Goal: Task Accomplishment & Management: Complete application form

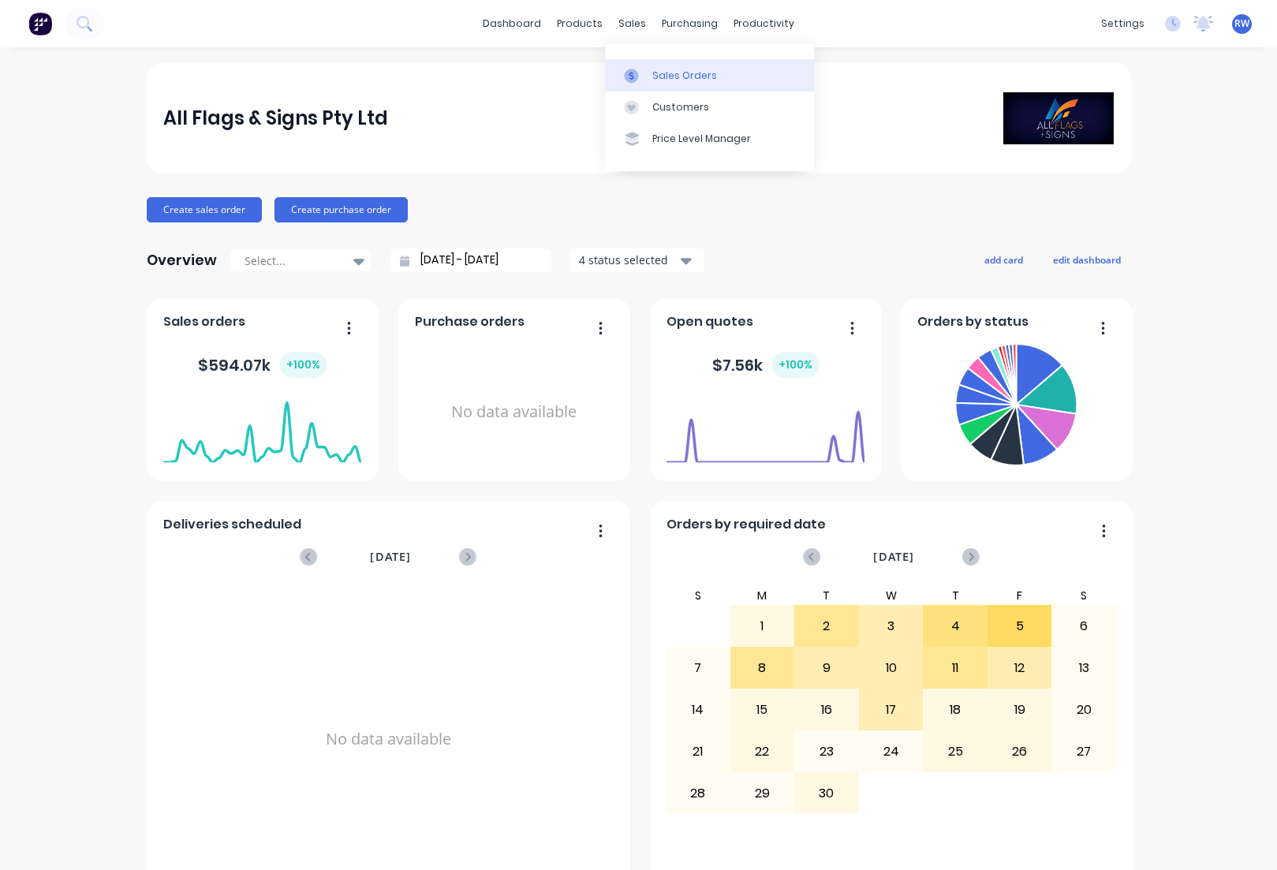
click at [675, 78] on div "Sales Orders" at bounding box center [684, 76] width 65 height 14
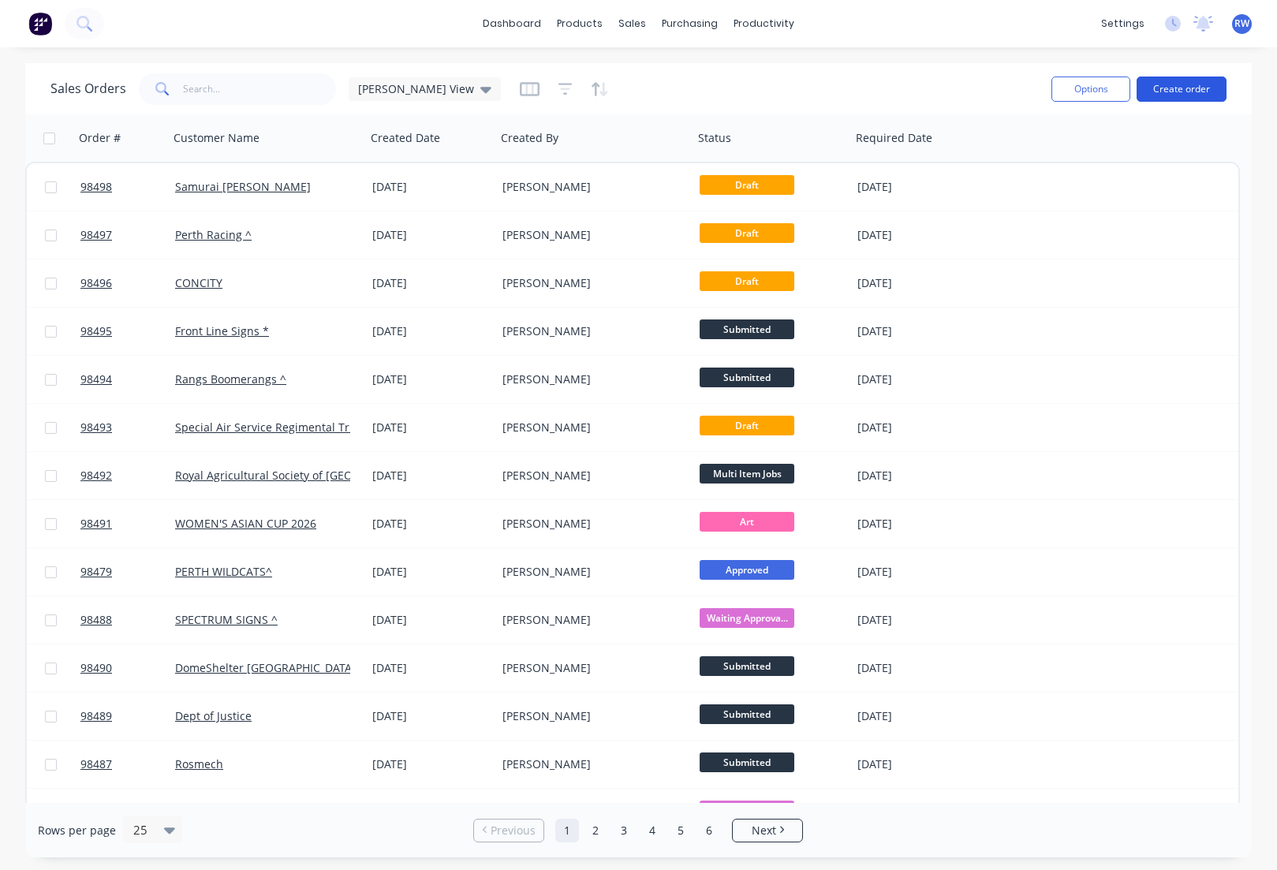
click at [1171, 87] on button "Create order" at bounding box center [1182, 89] width 90 height 25
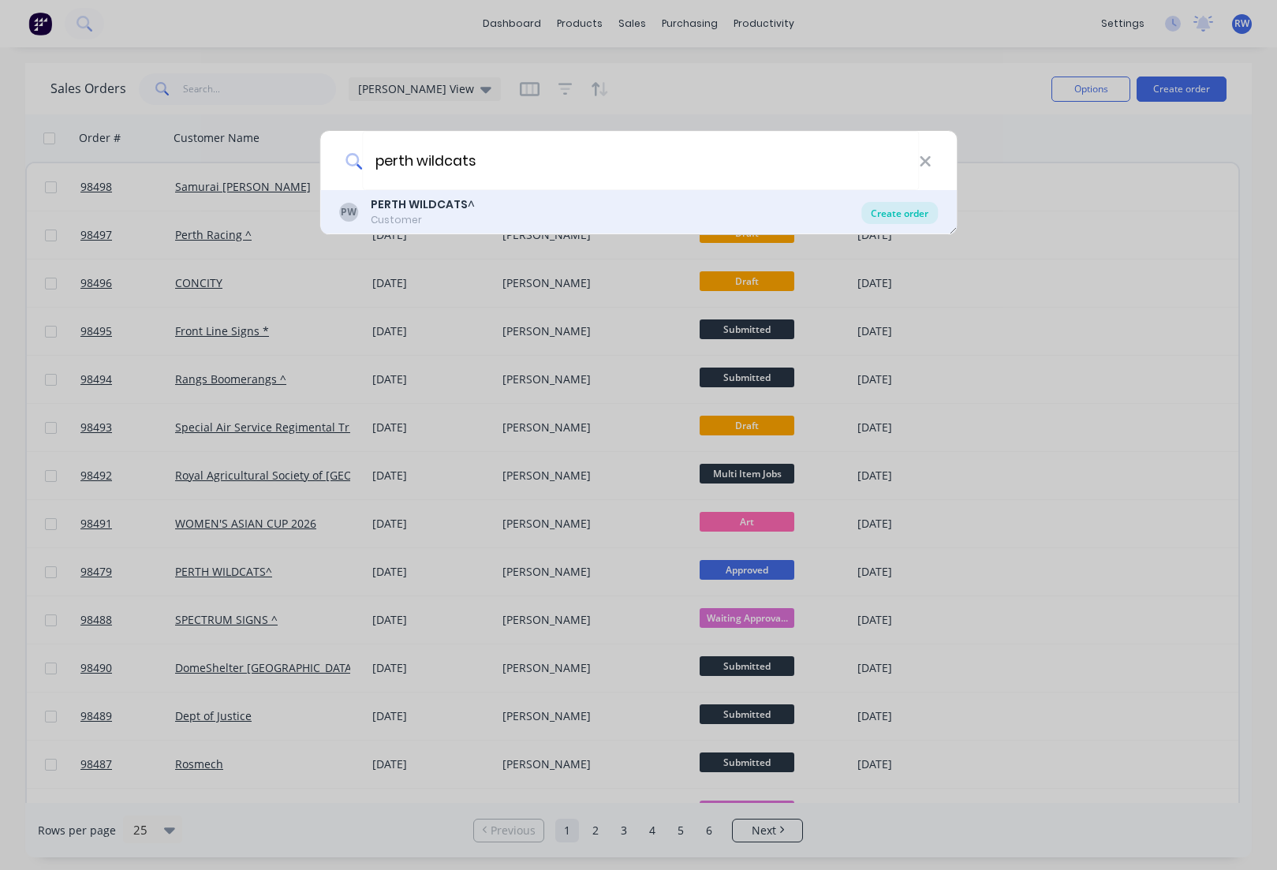
type input "perth wildcats"
click at [893, 212] on div "Create order" at bounding box center [899, 213] width 77 height 22
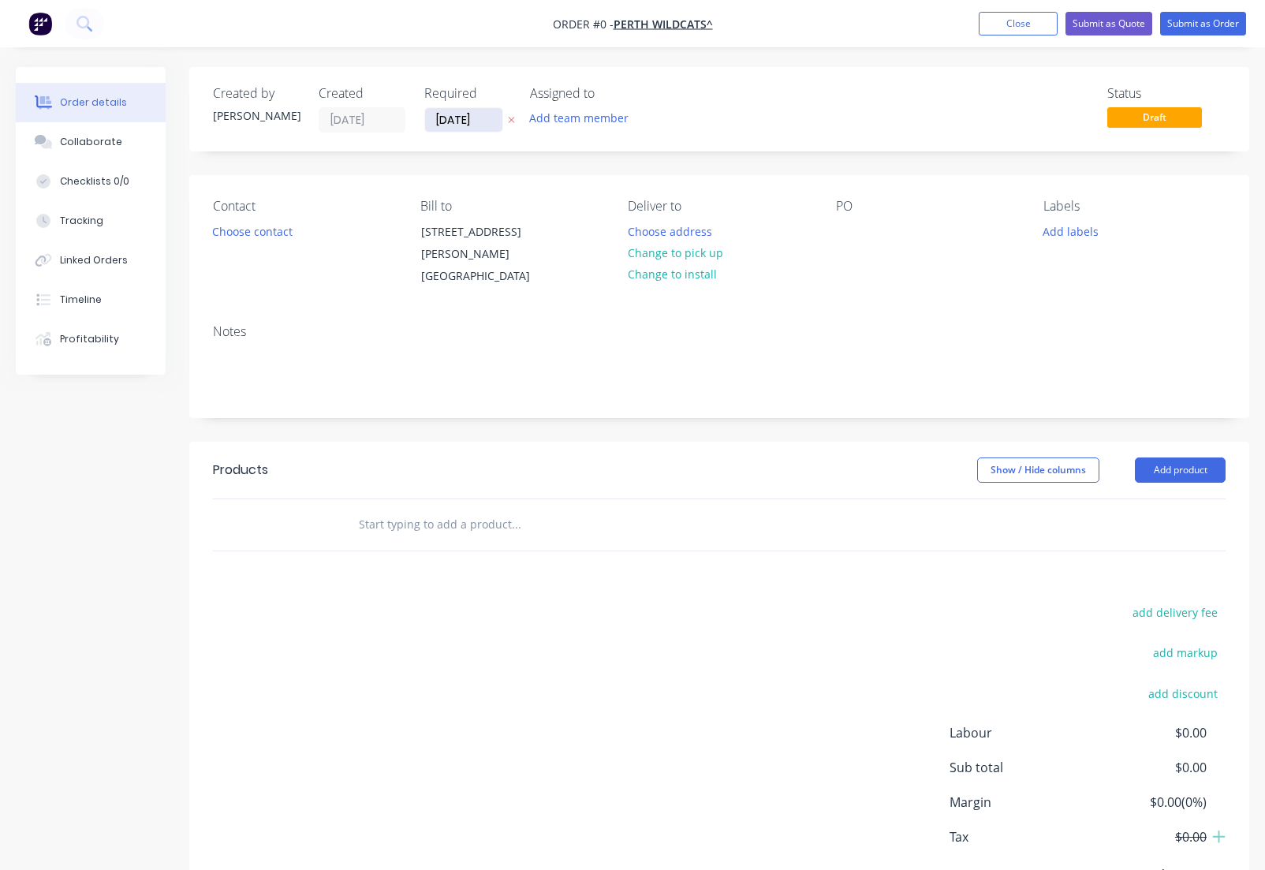
click at [491, 119] on input "[DATE]" at bounding box center [463, 120] width 77 height 24
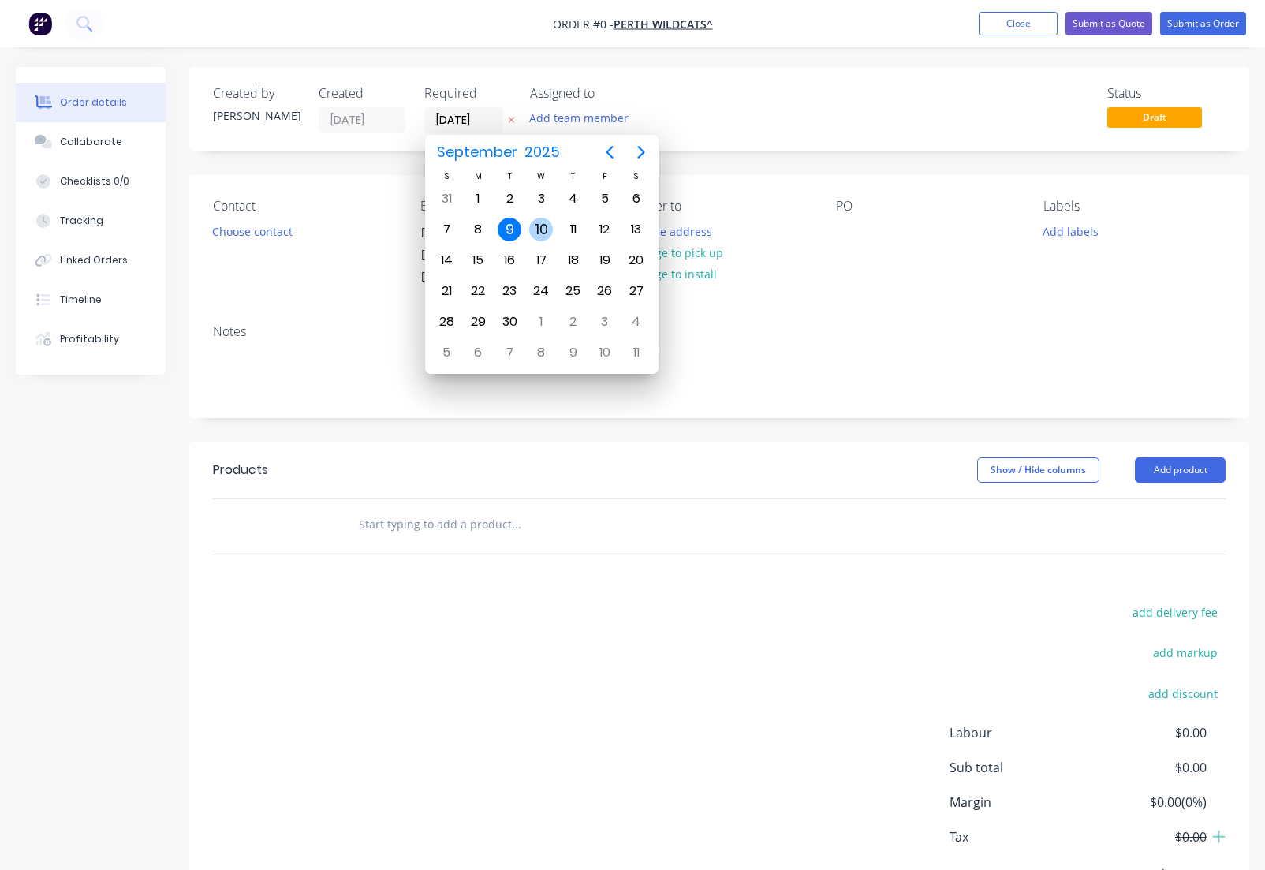
click at [541, 232] on div "10" at bounding box center [541, 230] width 24 height 24
type input "[DATE]"
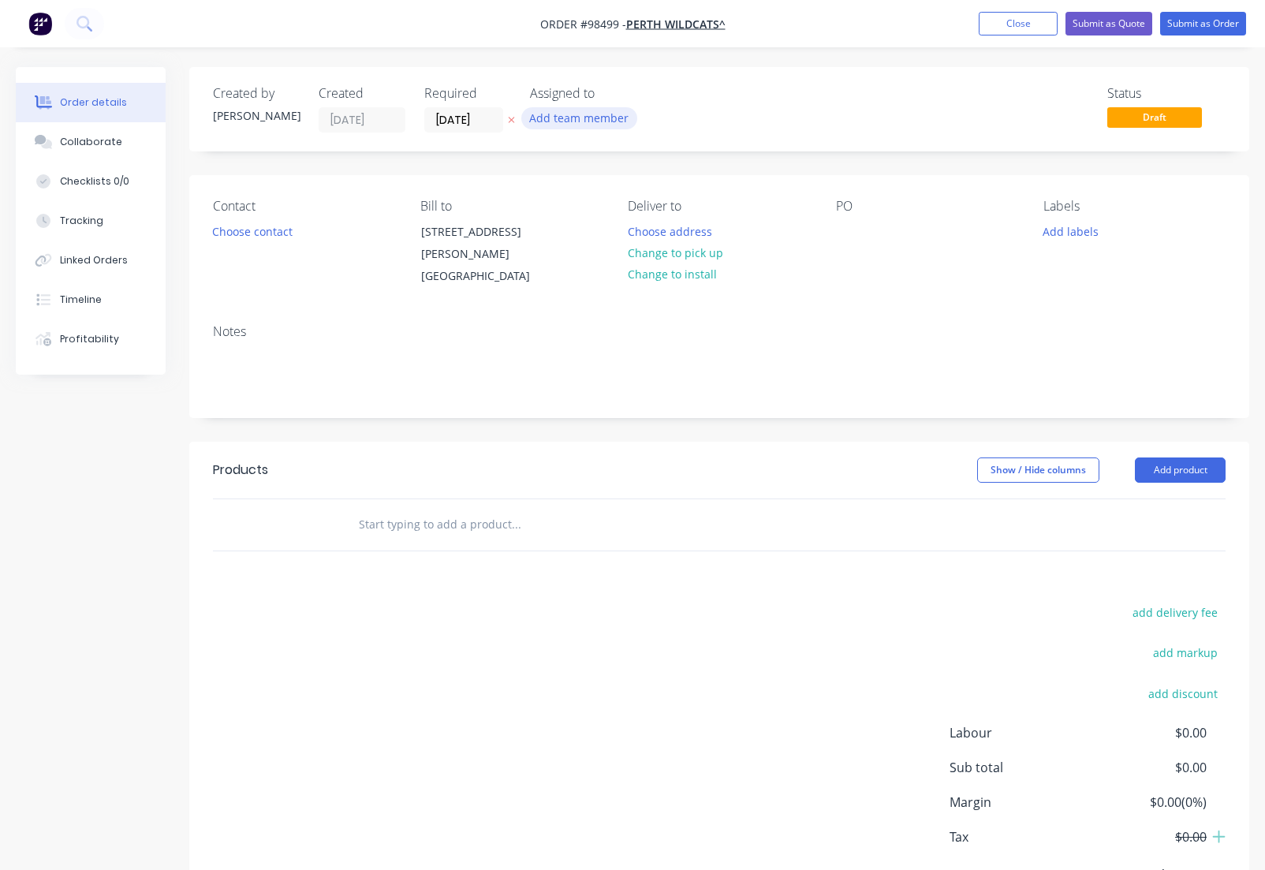
click at [581, 119] on button "Add team member" at bounding box center [579, 117] width 116 height 21
type input "[PERSON_NAME]"
click at [600, 207] on div "[PERSON_NAME]" at bounding box center [657, 206] width 158 height 17
click at [250, 237] on button "Choose contact" at bounding box center [252, 230] width 97 height 21
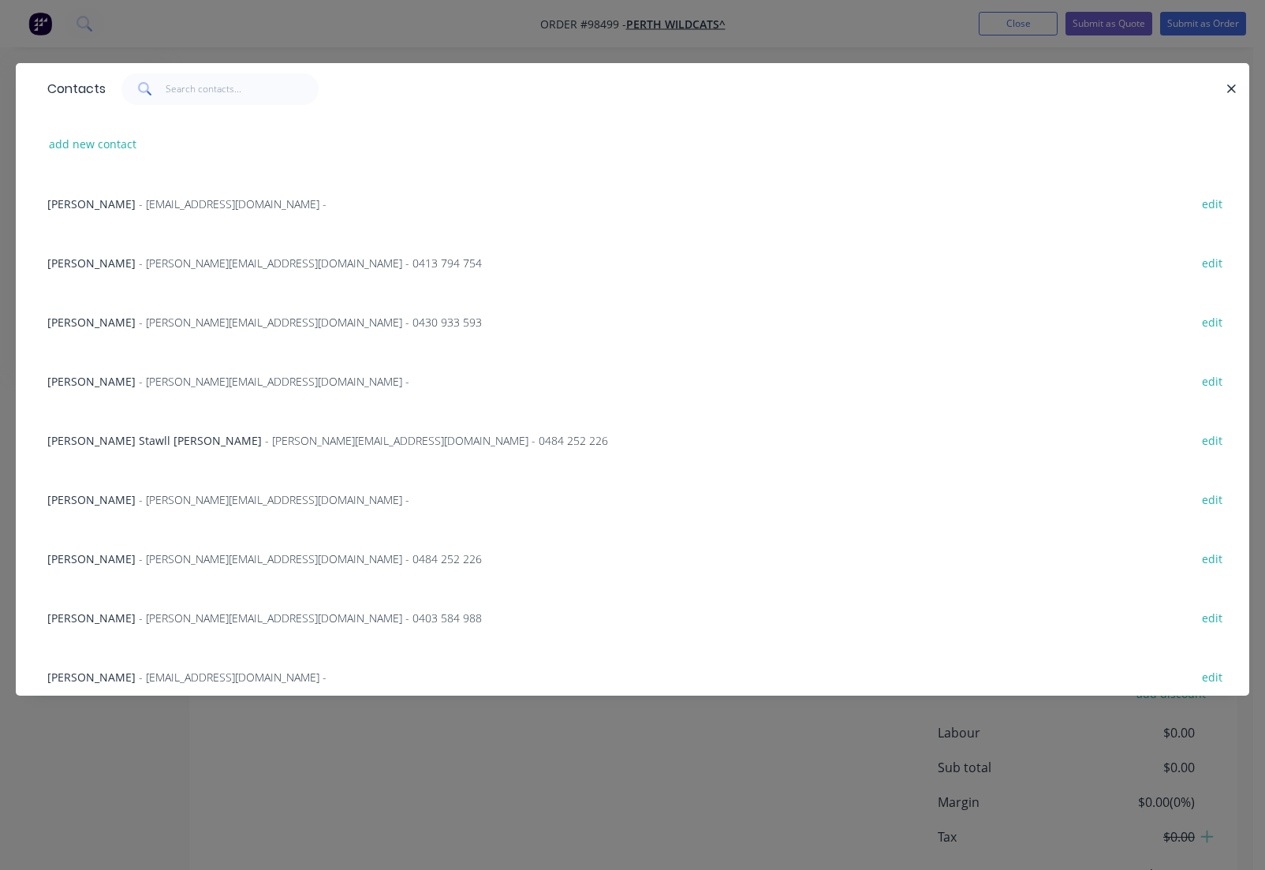
click at [139, 502] on span "- [PERSON_NAME][EMAIL_ADDRESS][DOMAIN_NAME] -" at bounding box center [274, 499] width 271 height 15
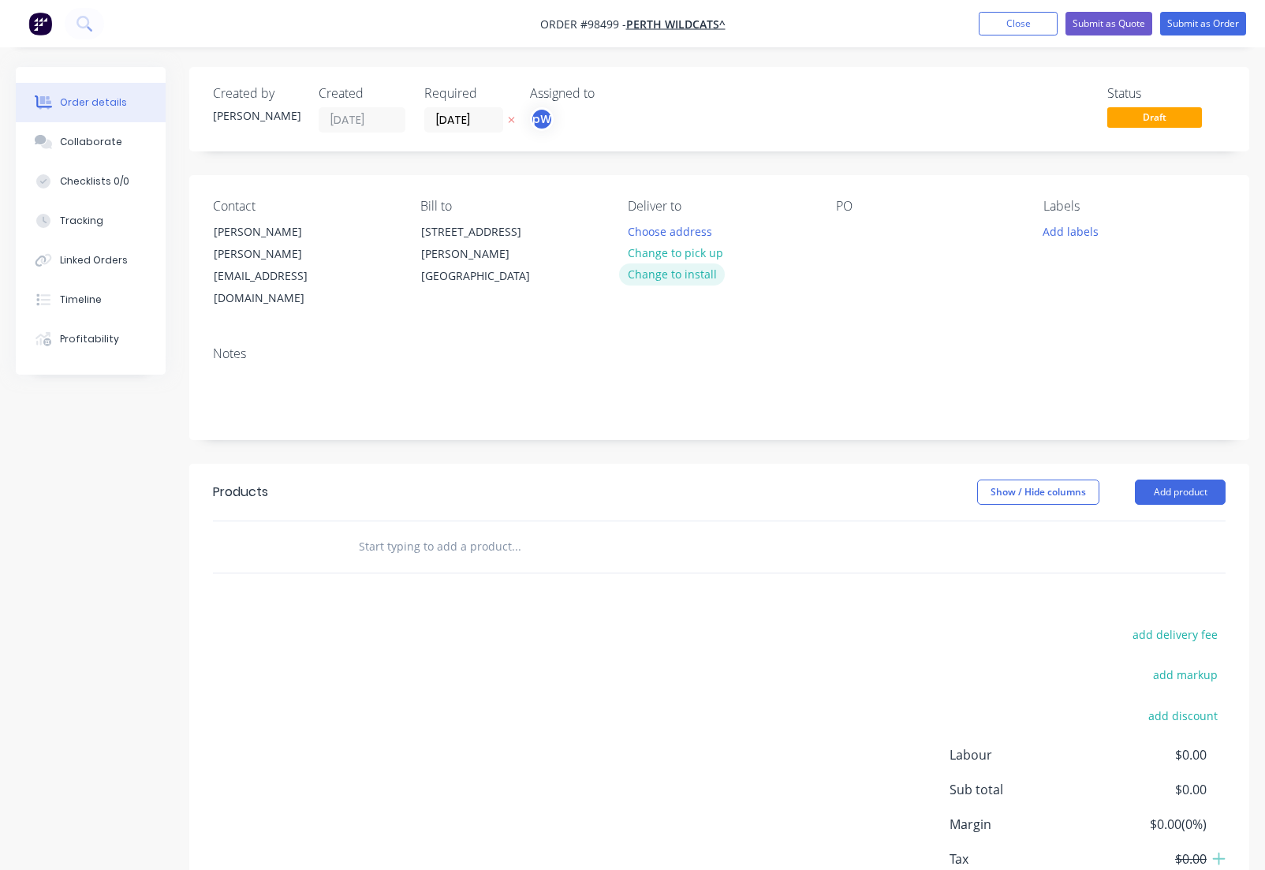
click at [662, 273] on button "Change to install" at bounding box center [672, 273] width 106 height 21
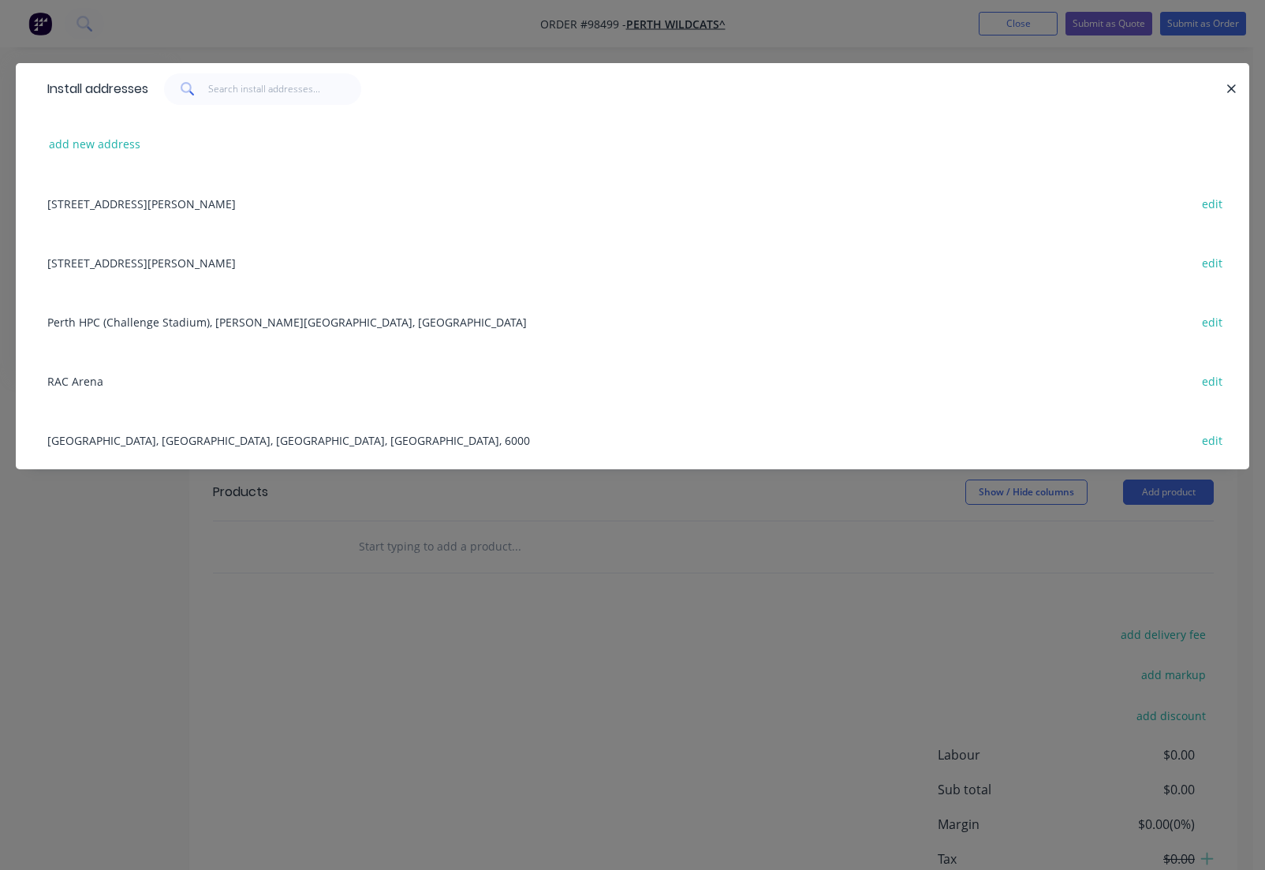
click at [110, 331] on div "Perth HPC (Challenge Stadium), [PERSON_NAME][GEOGRAPHIC_DATA], [GEOGRAPHIC_DATA…" at bounding box center [632, 321] width 1186 height 59
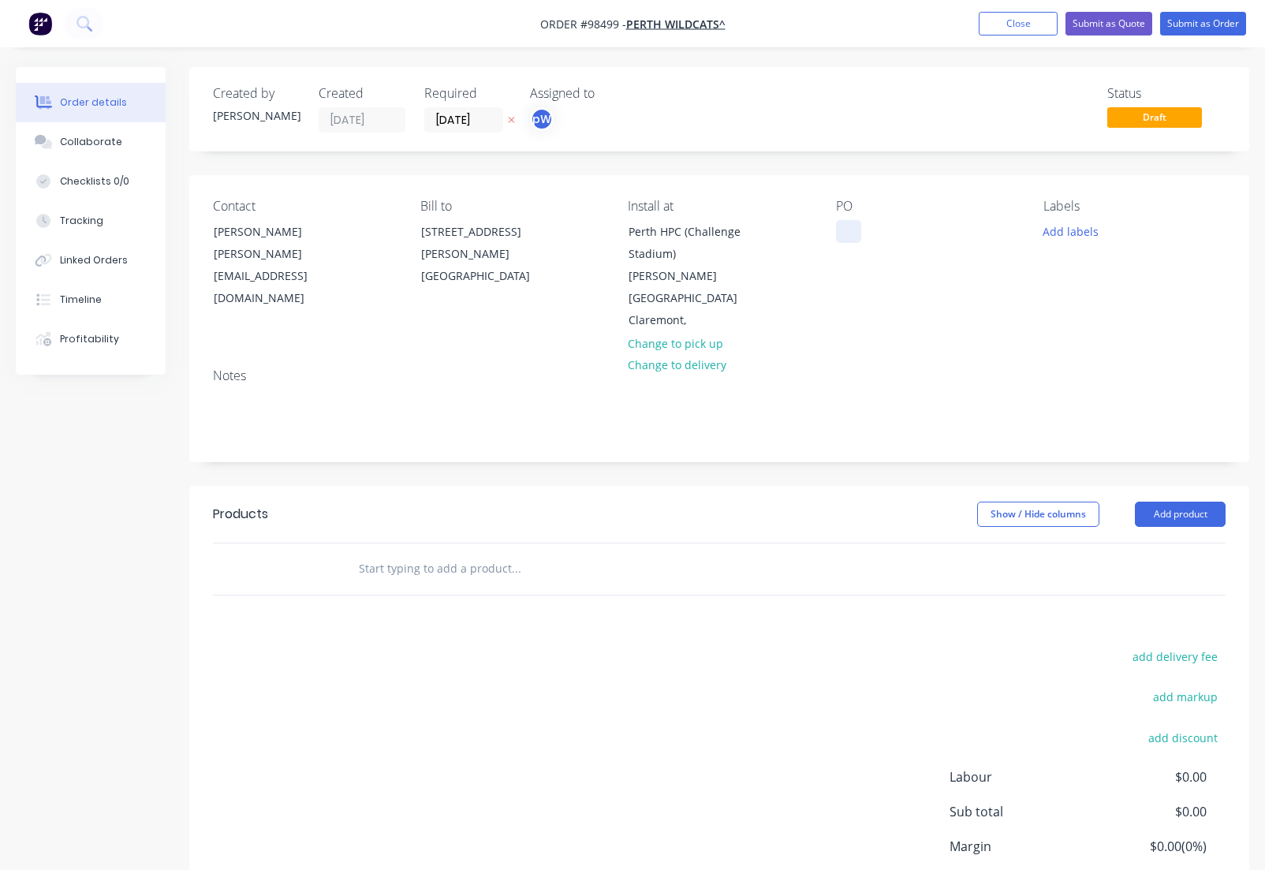
click at [847, 233] on div at bounding box center [848, 231] width 25 height 23
click at [1082, 232] on button "Add labels" at bounding box center [1071, 230] width 73 height 21
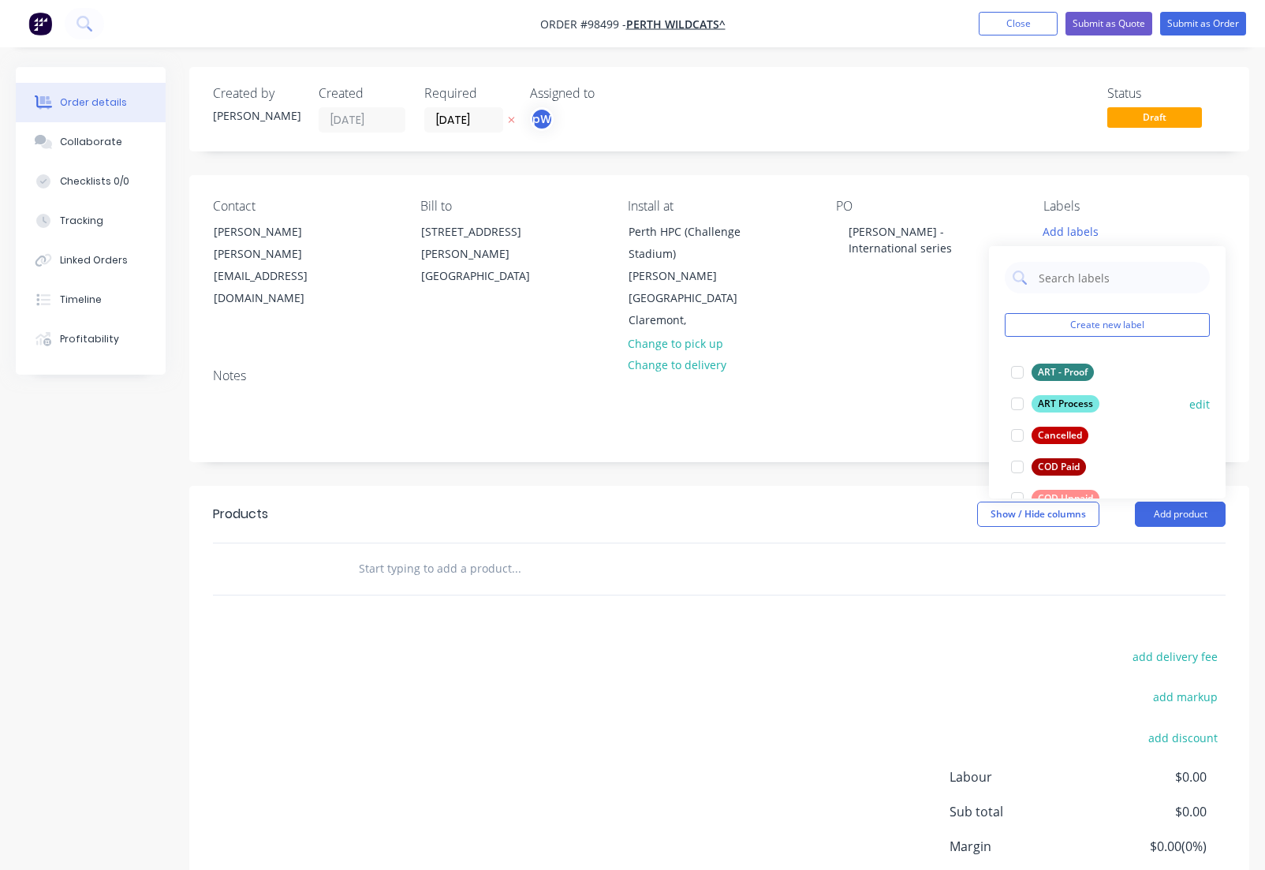
drag, startPoint x: 1068, startPoint y: 372, endPoint x: 1065, endPoint y: 392, distance: 20.8
click at [1068, 374] on div "ART - Proof" at bounding box center [1063, 372] width 62 height 17
click at [1065, 396] on div "ART Process" at bounding box center [1066, 396] width 68 height 17
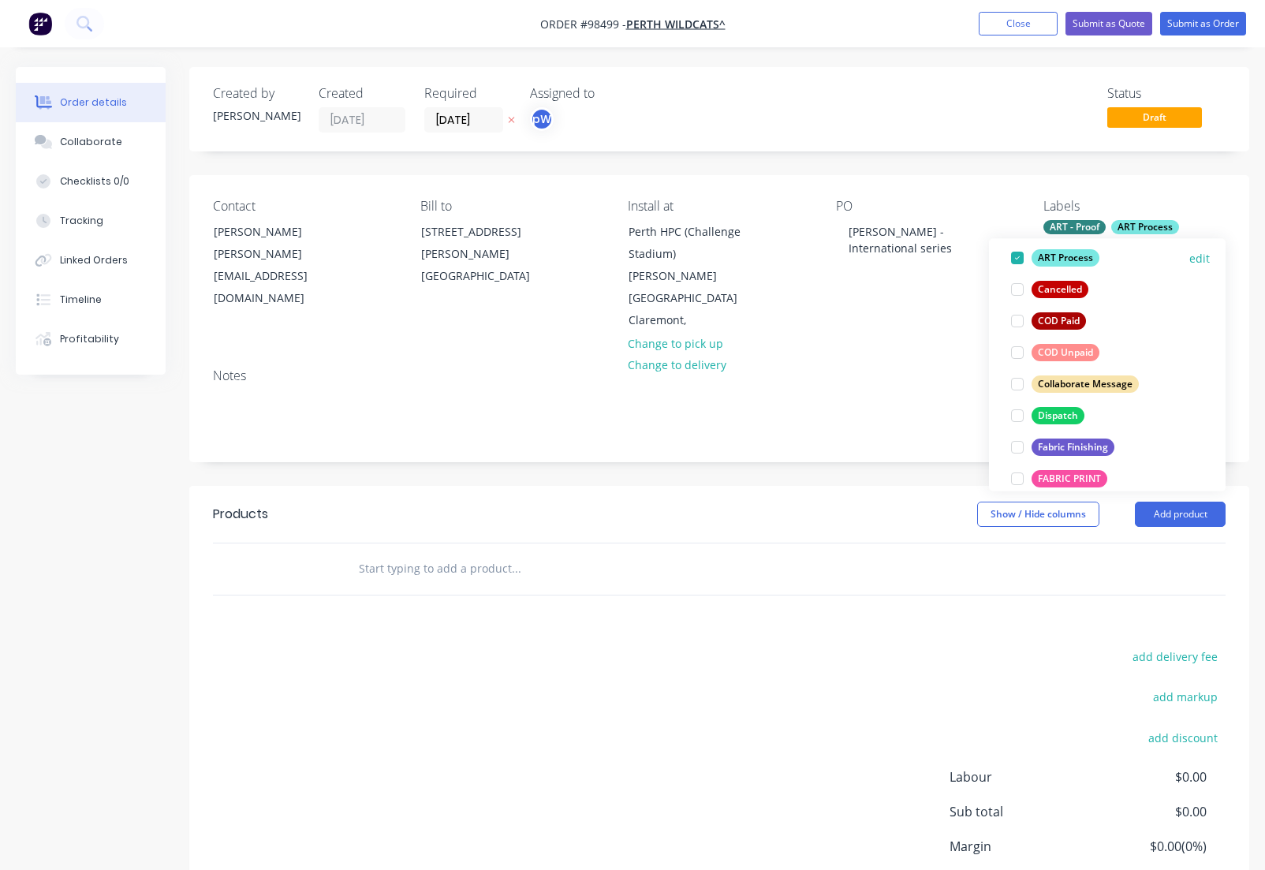
scroll to position [140, 0]
click at [1060, 416] on div "Dispatch" at bounding box center [1058, 413] width 53 height 17
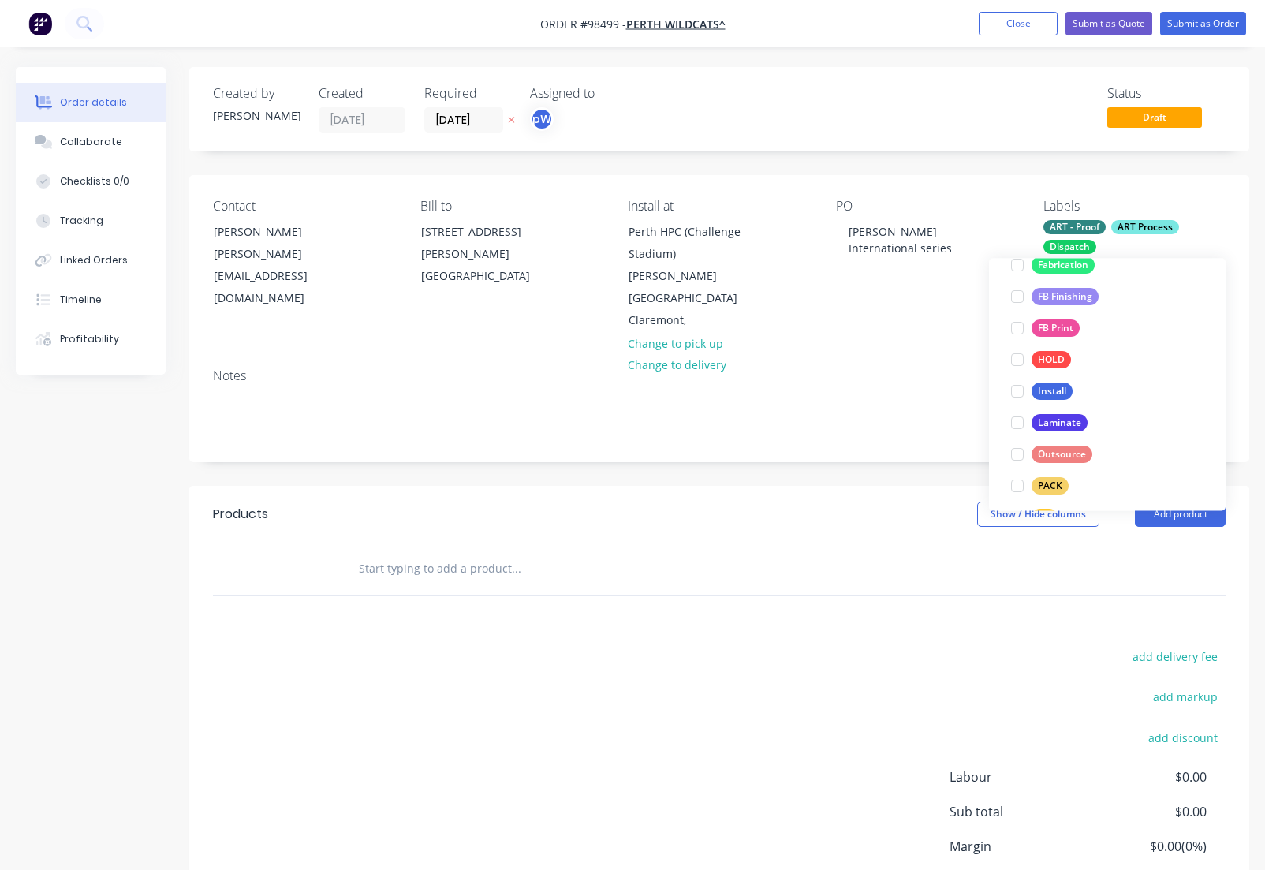
scroll to position [405, 0]
click at [1040, 391] on div "Install" at bounding box center [1052, 389] width 41 height 17
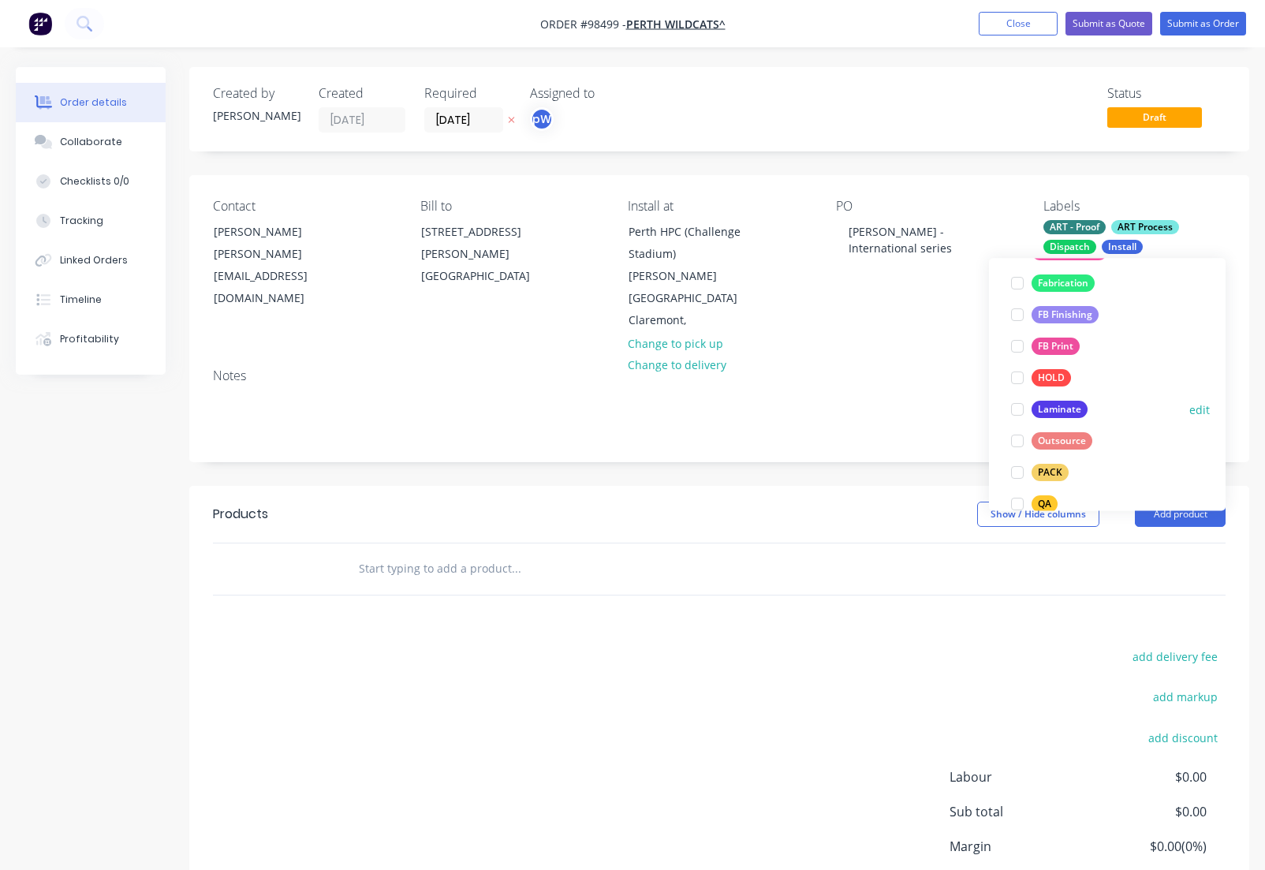
click at [1044, 405] on div "Laminate" at bounding box center [1060, 410] width 56 height 17
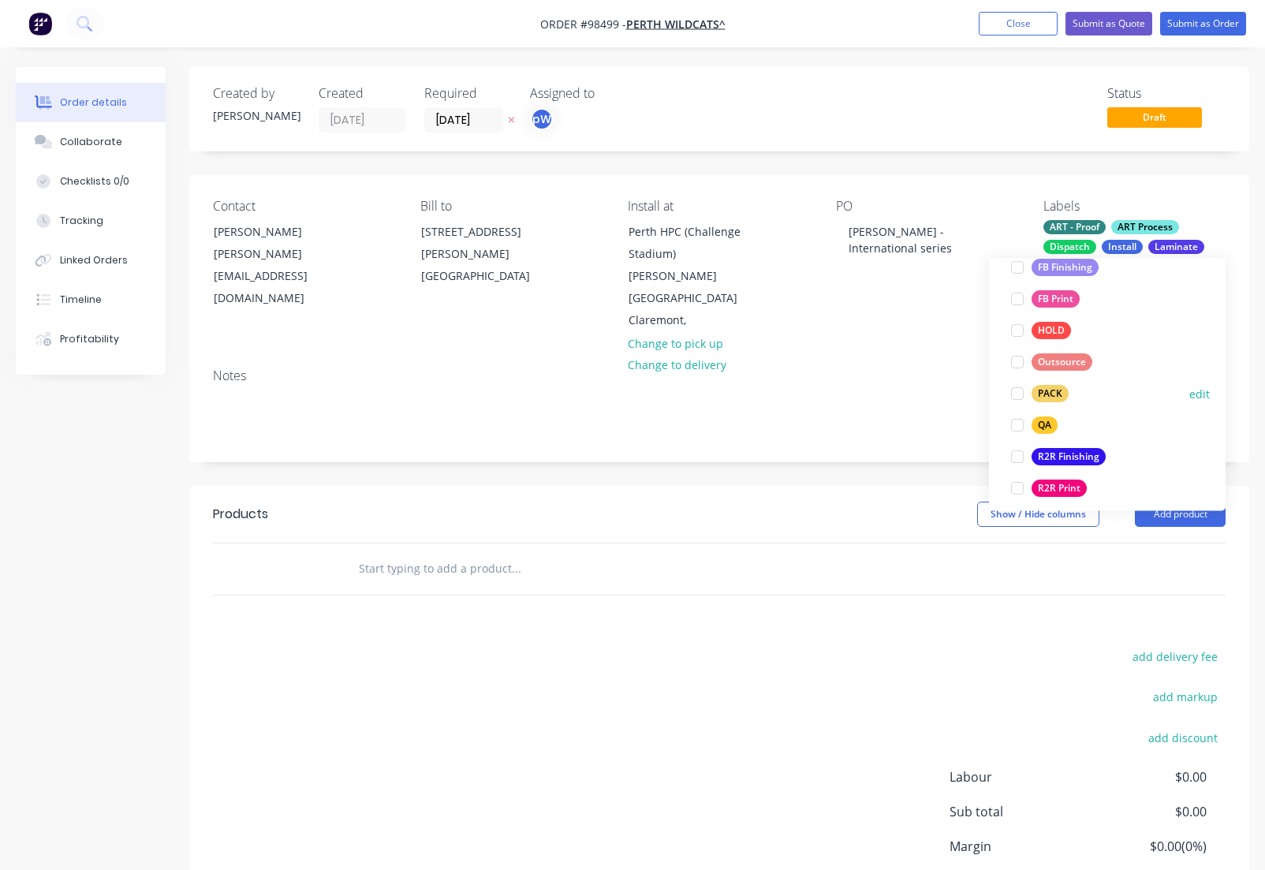
click at [1040, 396] on div "PACK" at bounding box center [1050, 394] width 37 height 17
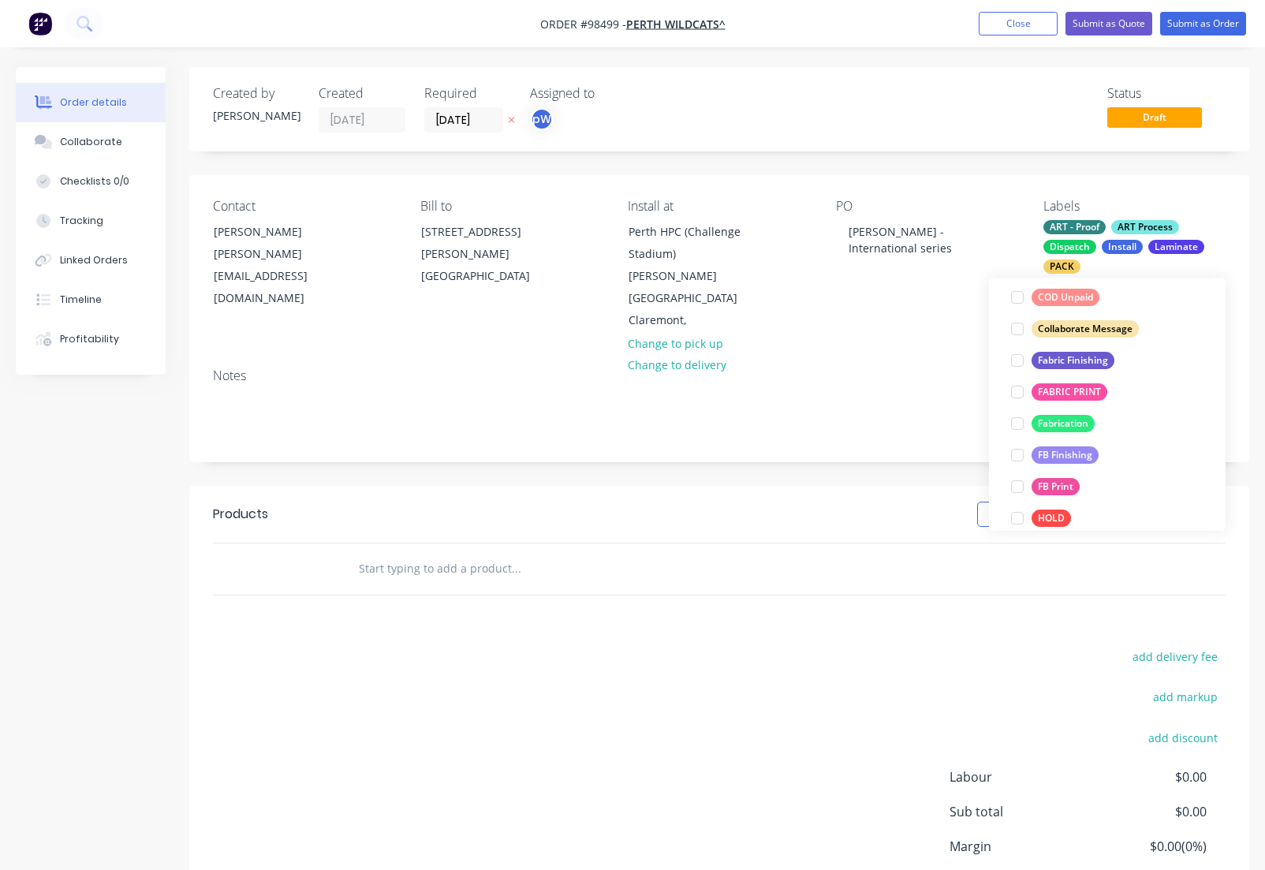
scroll to position [440, 0]
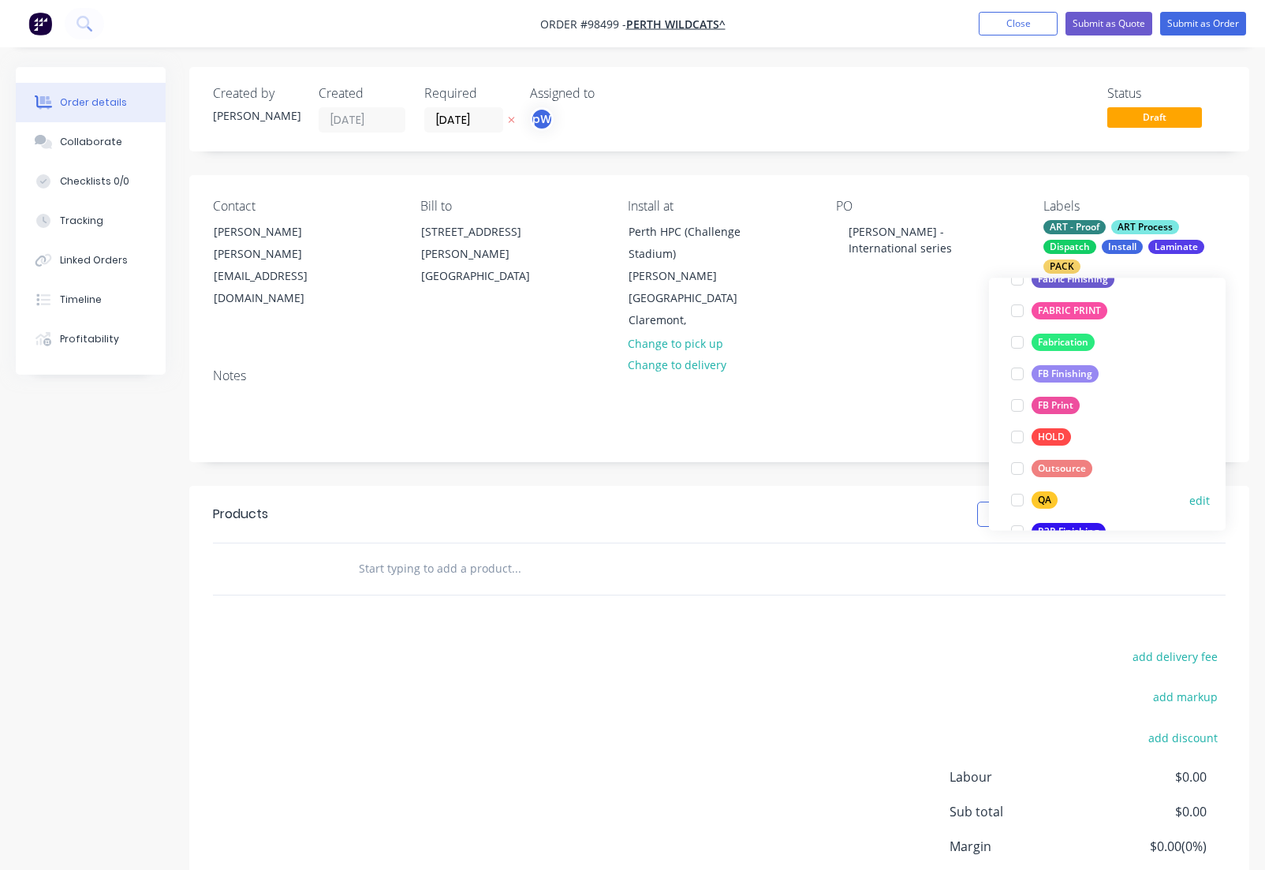
click at [1045, 503] on div "QA" at bounding box center [1045, 500] width 26 height 17
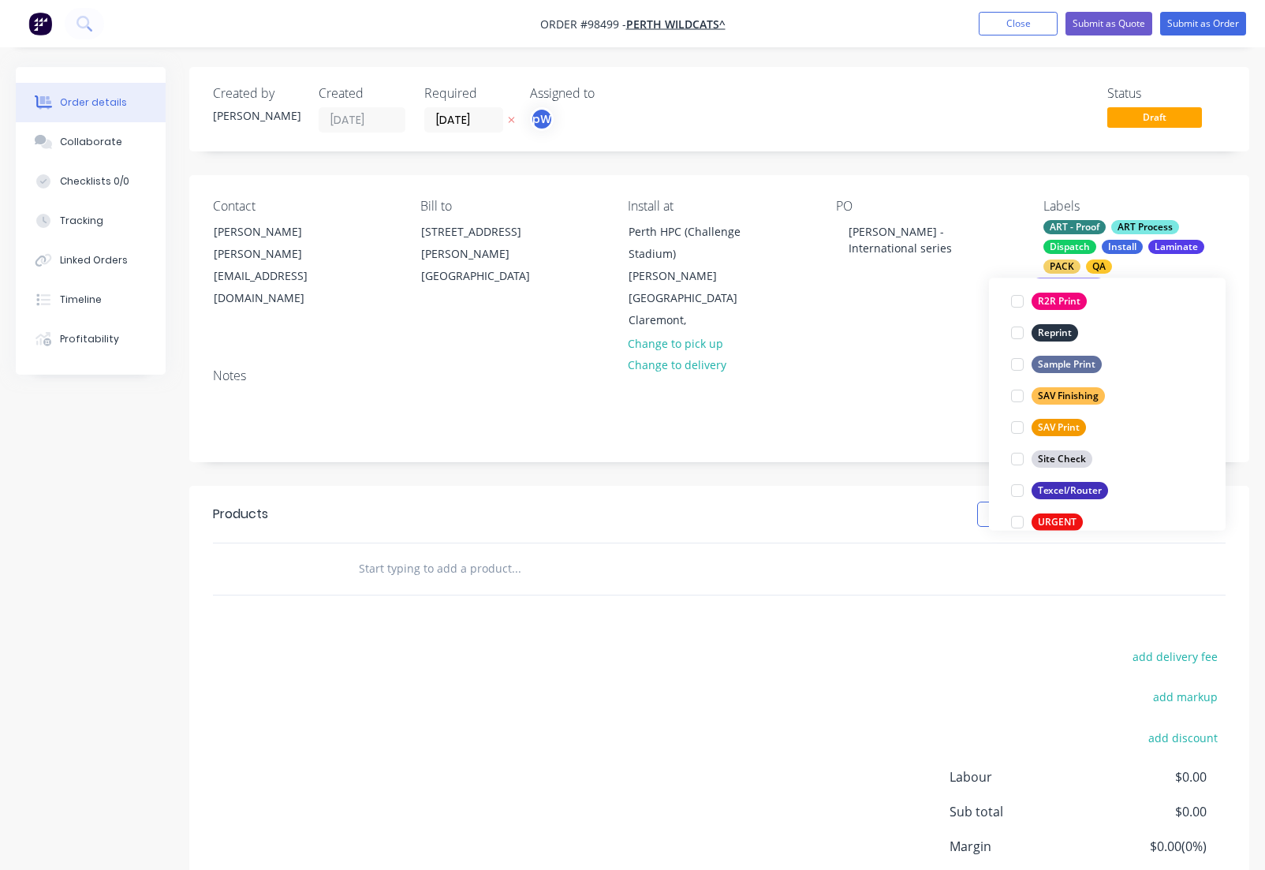
scroll to position [737, 0]
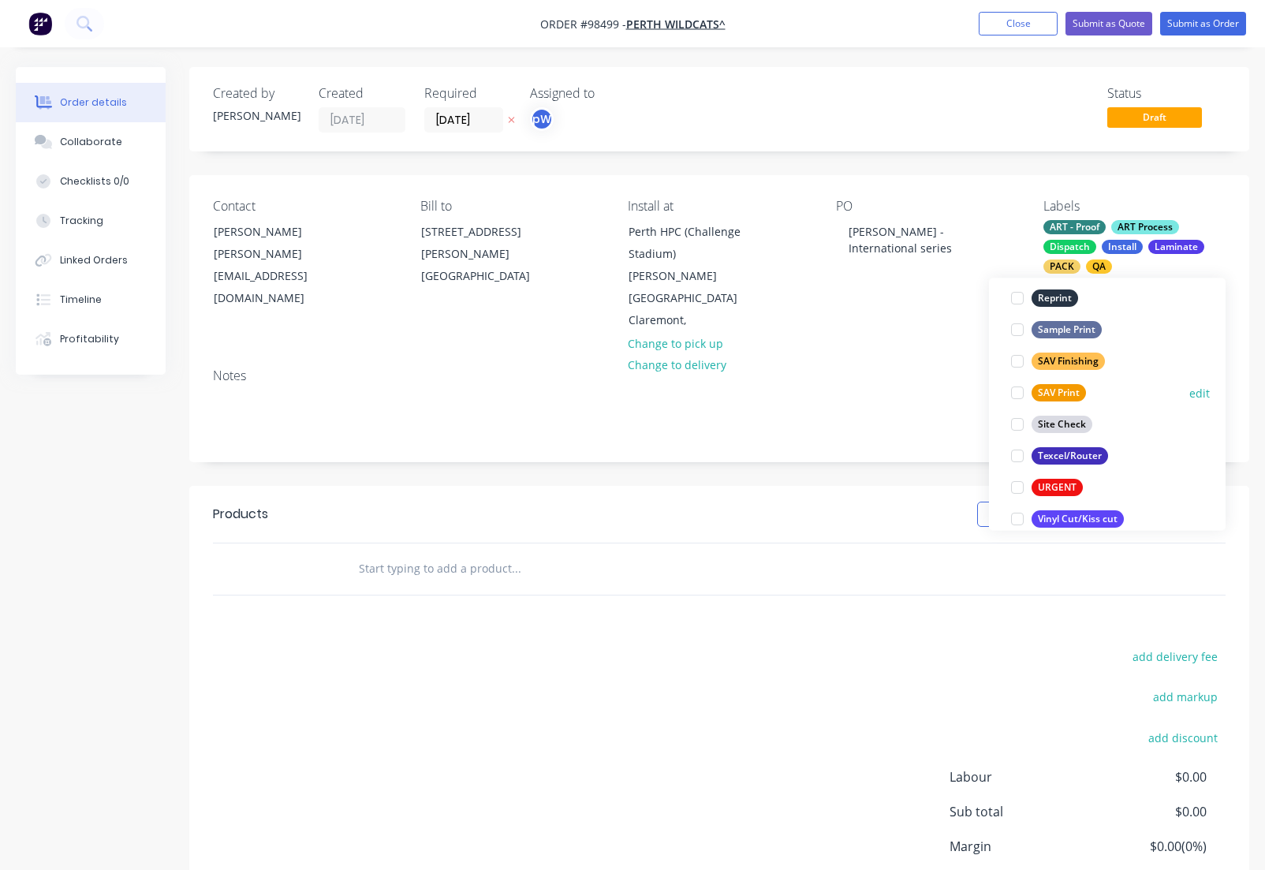
click at [1047, 392] on div "SAV Print" at bounding box center [1059, 393] width 54 height 17
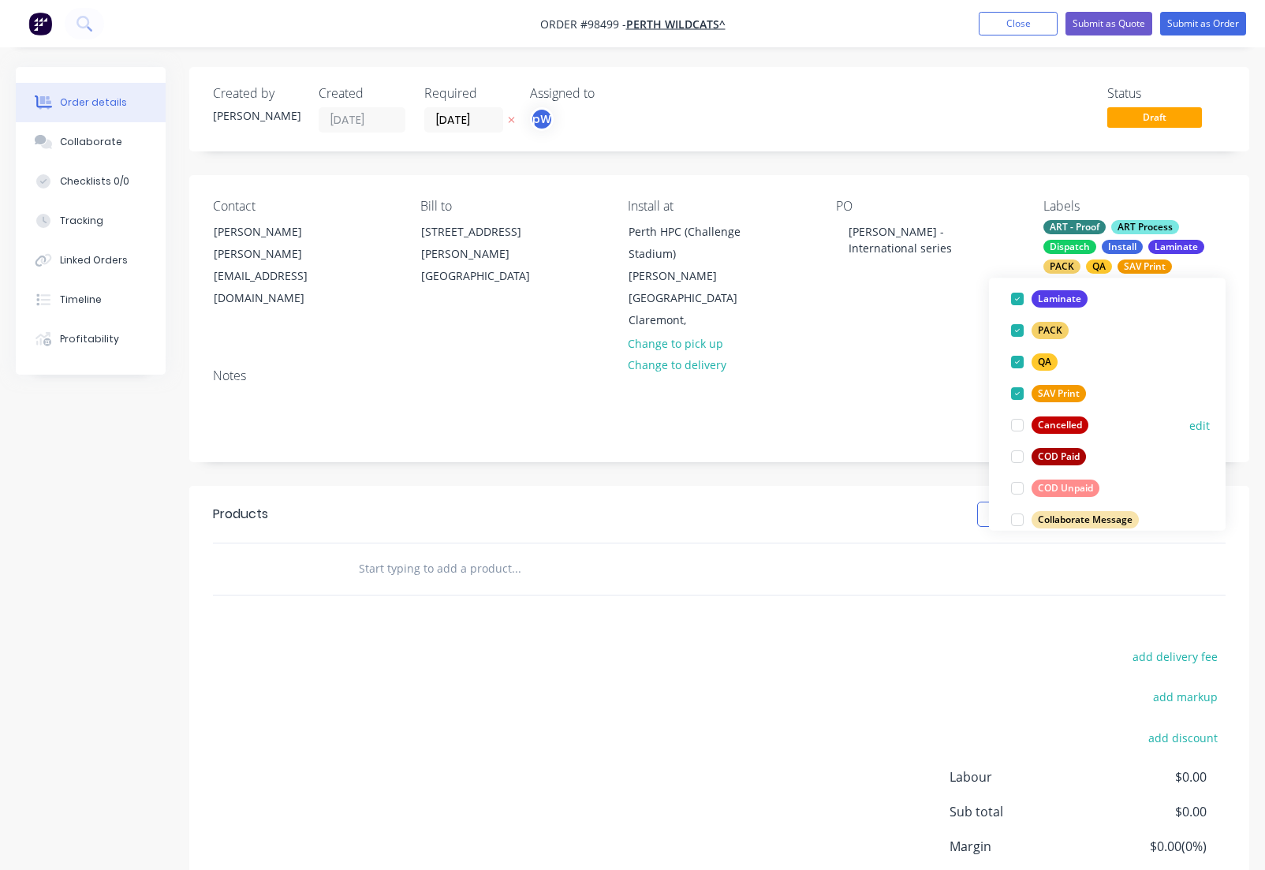
scroll to position [615, 0]
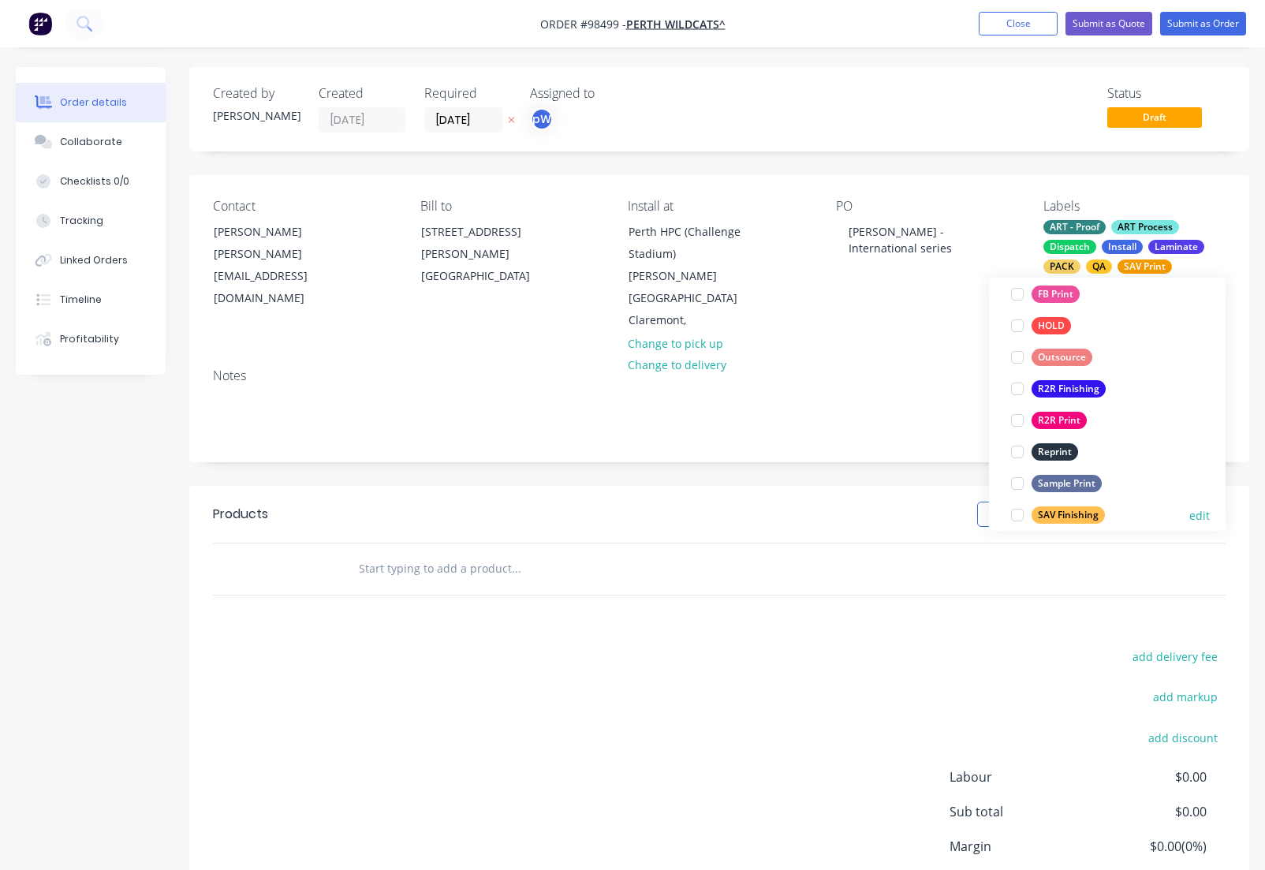
click at [1056, 519] on div "SAV Finishing" at bounding box center [1068, 515] width 73 height 17
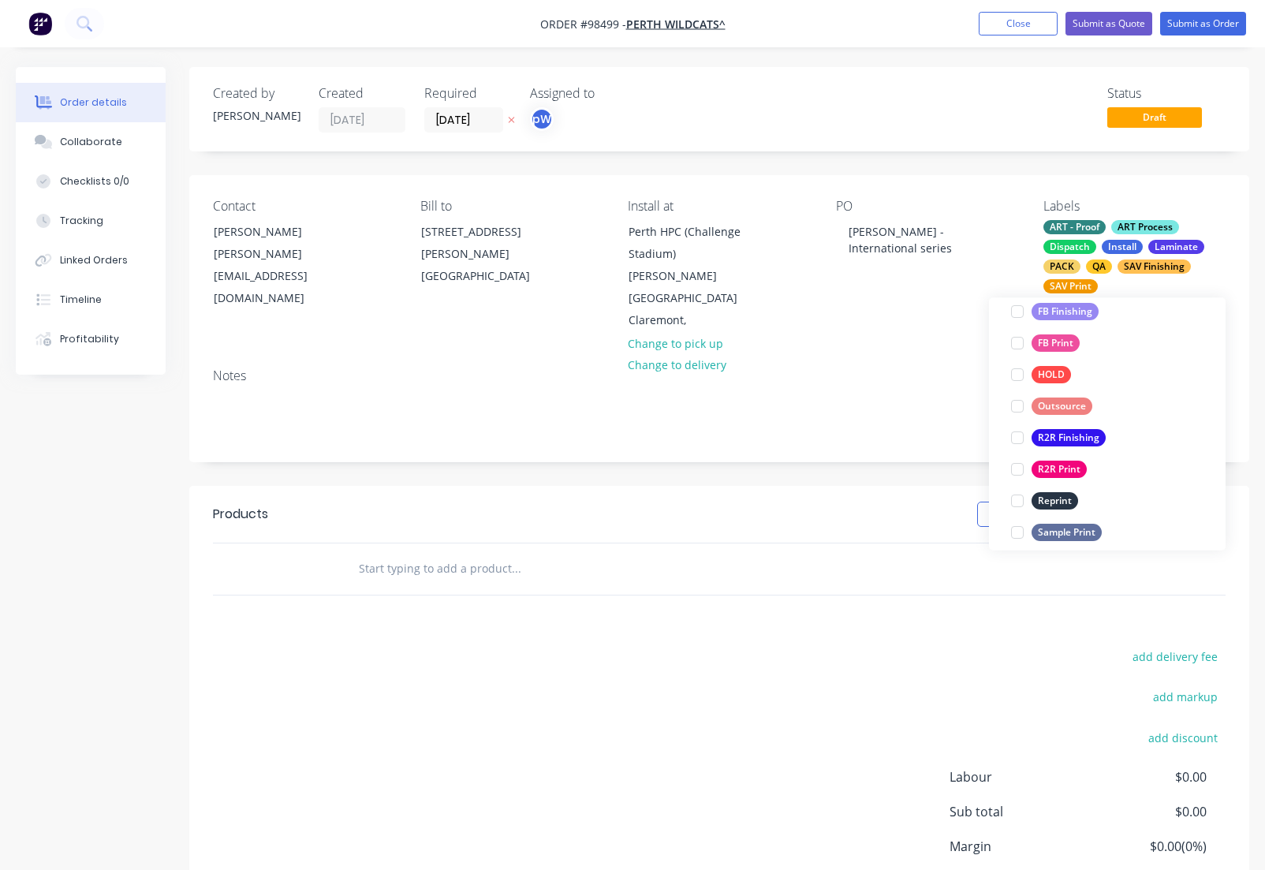
scroll to position [757, 0]
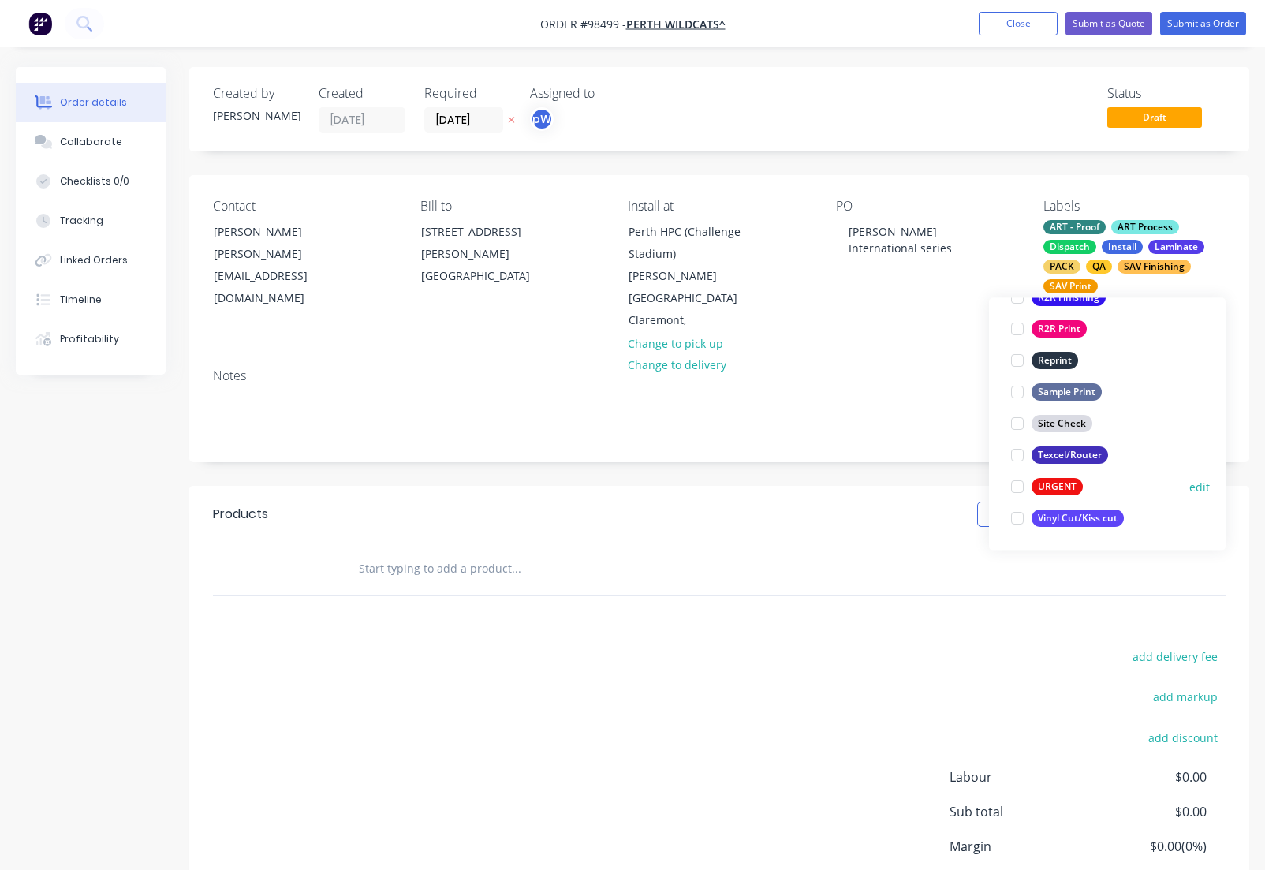
click at [1057, 484] on div "URGENT" at bounding box center [1057, 487] width 51 height 17
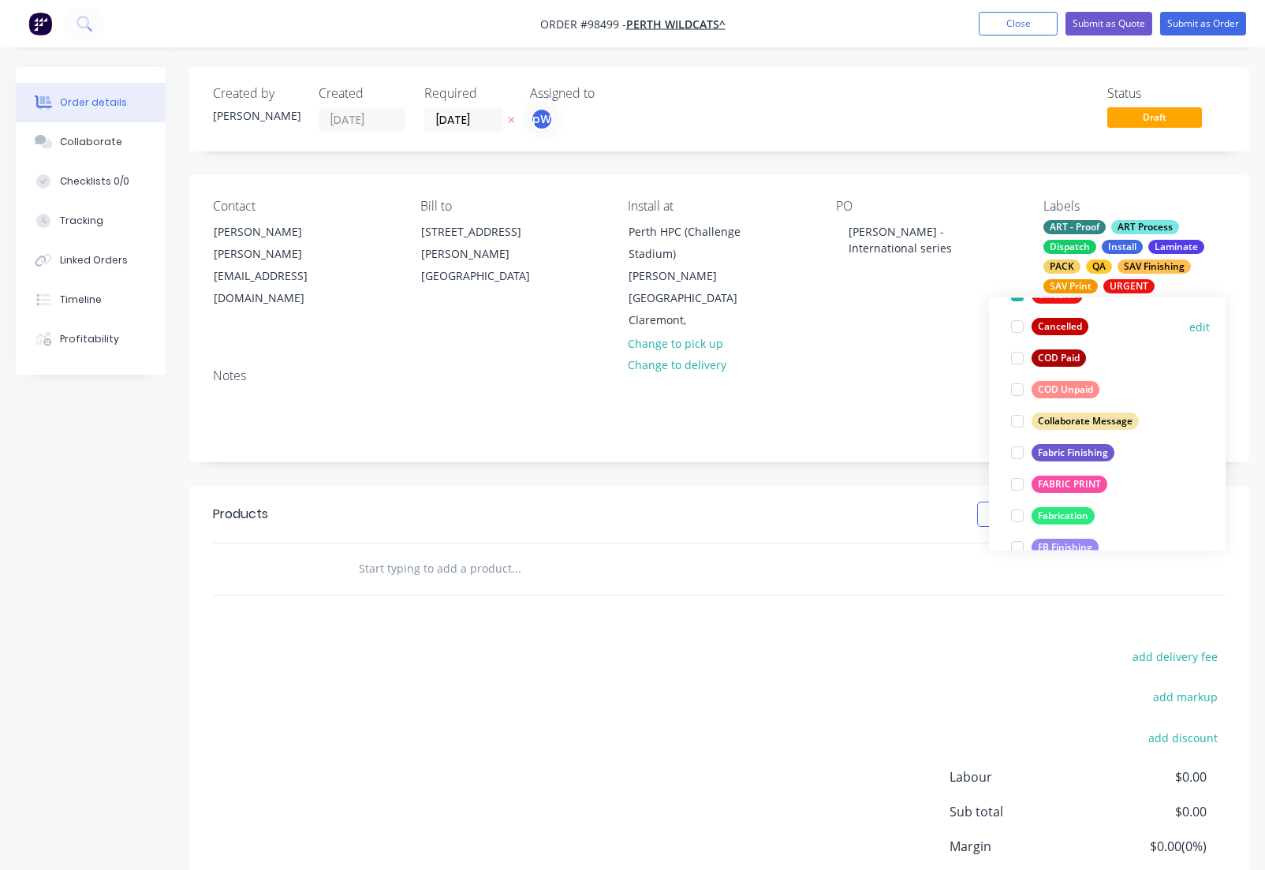
scroll to position [402, 0]
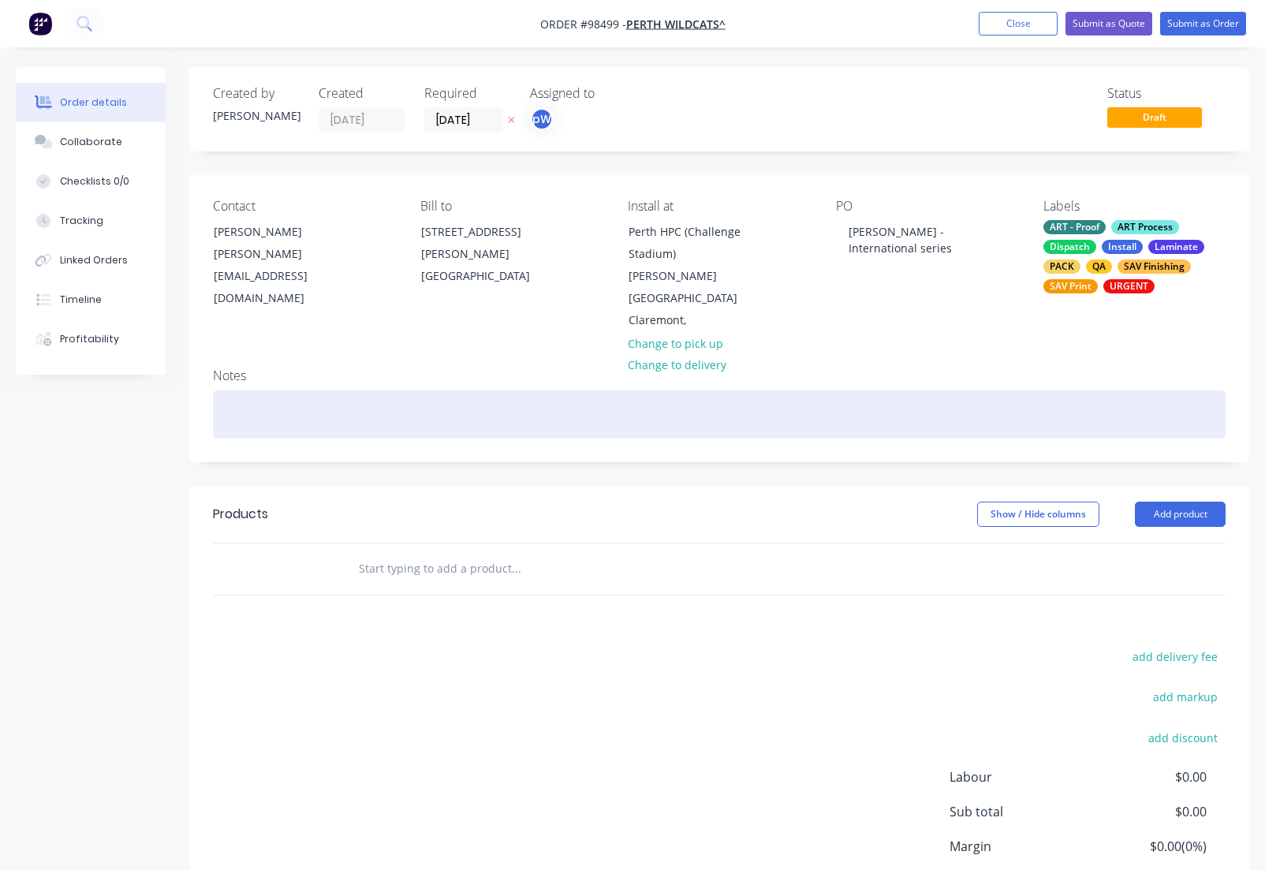
click at [540, 402] on div at bounding box center [719, 414] width 1013 height 48
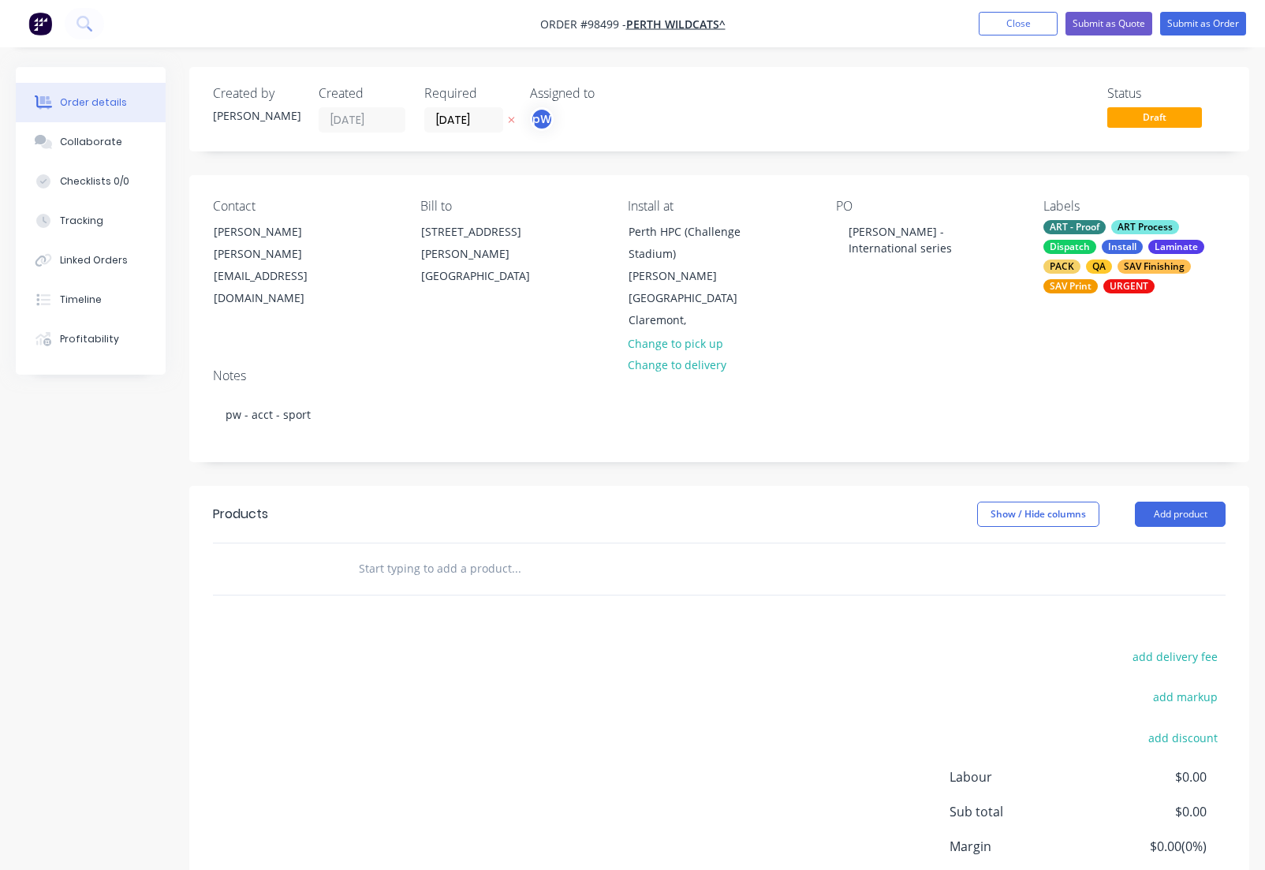
click at [495, 553] on input "text" at bounding box center [516, 569] width 316 height 32
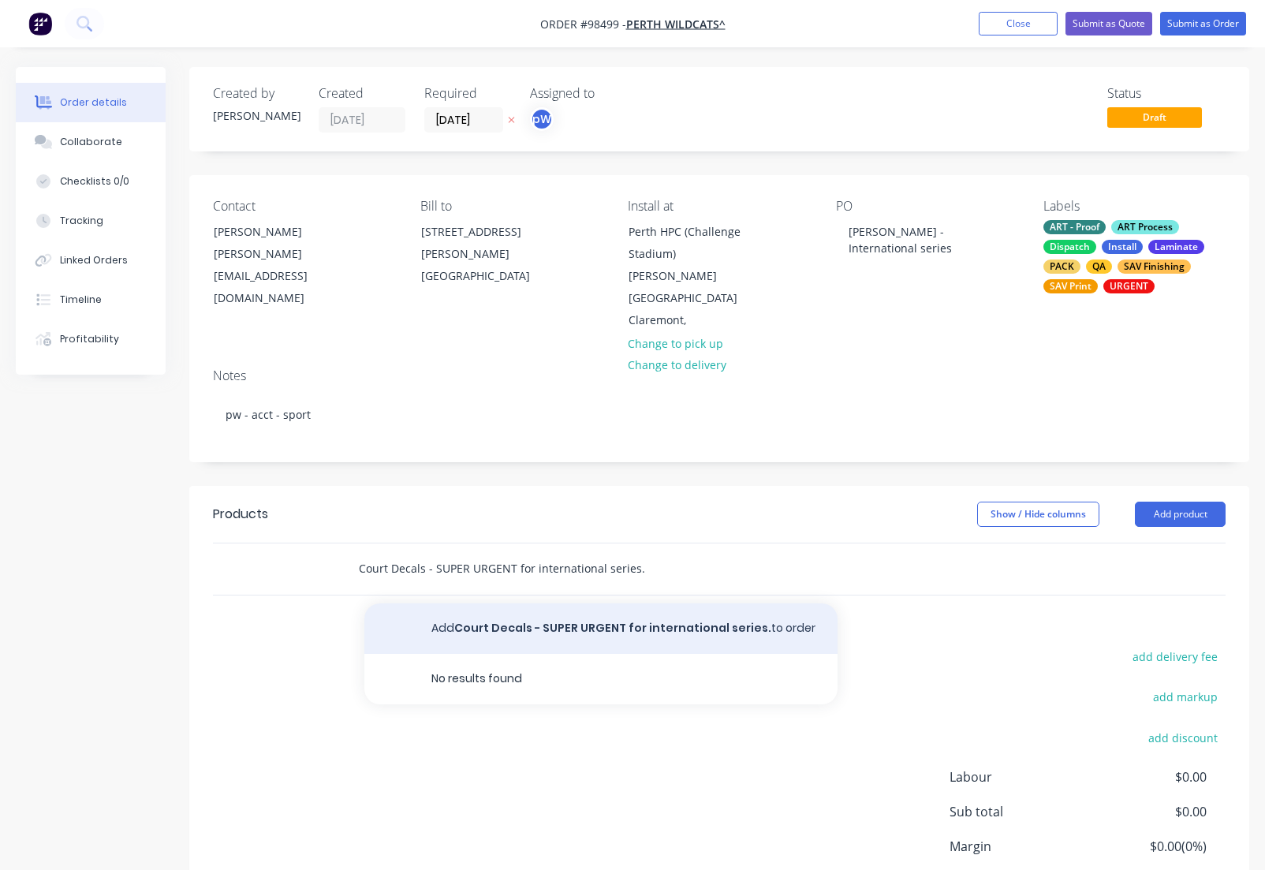
type input "Court Decals - SUPER URGENT for international series."
click at [630, 603] on button "Add Court Decals - SUPER URGENT for international series. to order" at bounding box center [600, 628] width 473 height 50
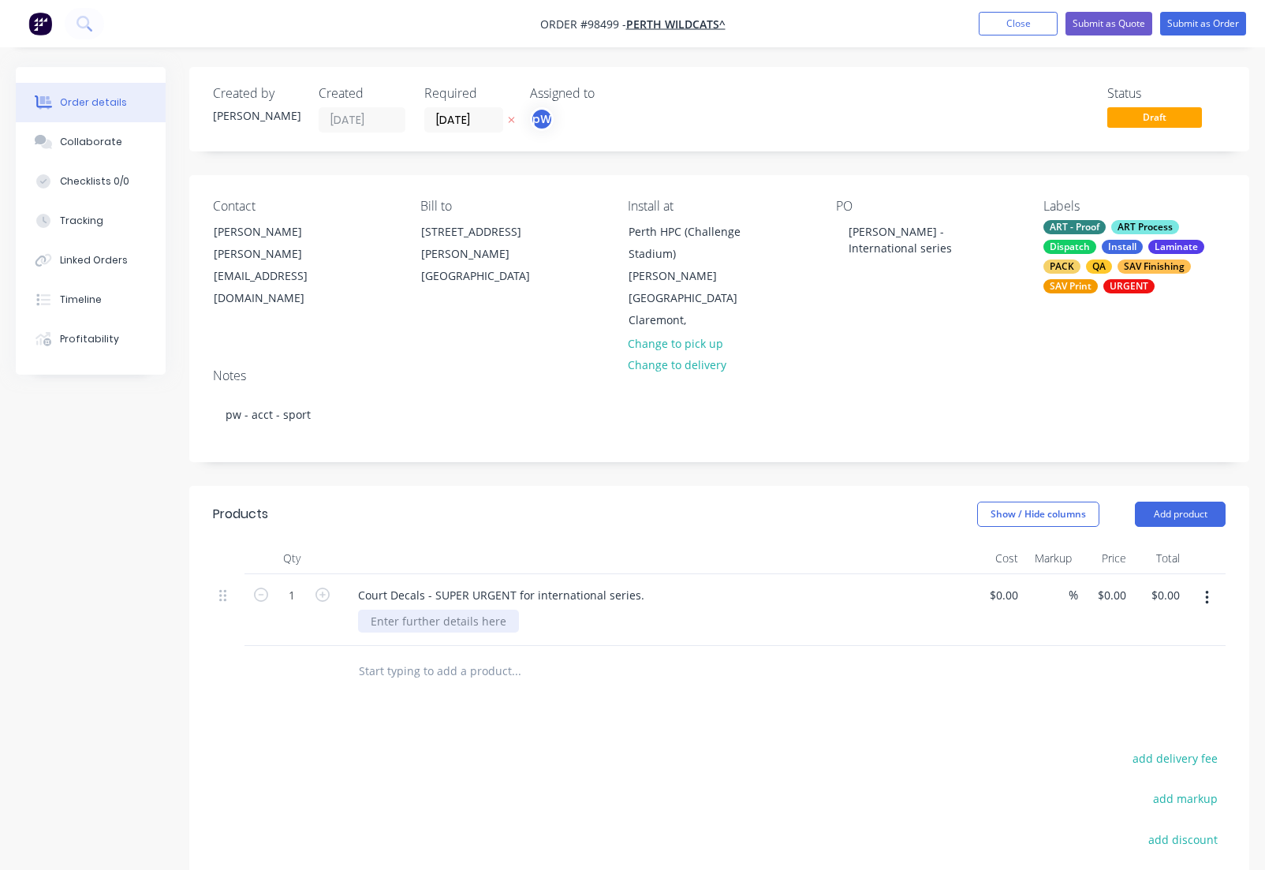
drag, startPoint x: 476, startPoint y: 606, endPoint x: 465, endPoint y: 608, distance: 11.3
click at [476, 610] on div at bounding box center [438, 621] width 161 height 23
click at [474, 656] on input "text" at bounding box center [516, 672] width 316 height 32
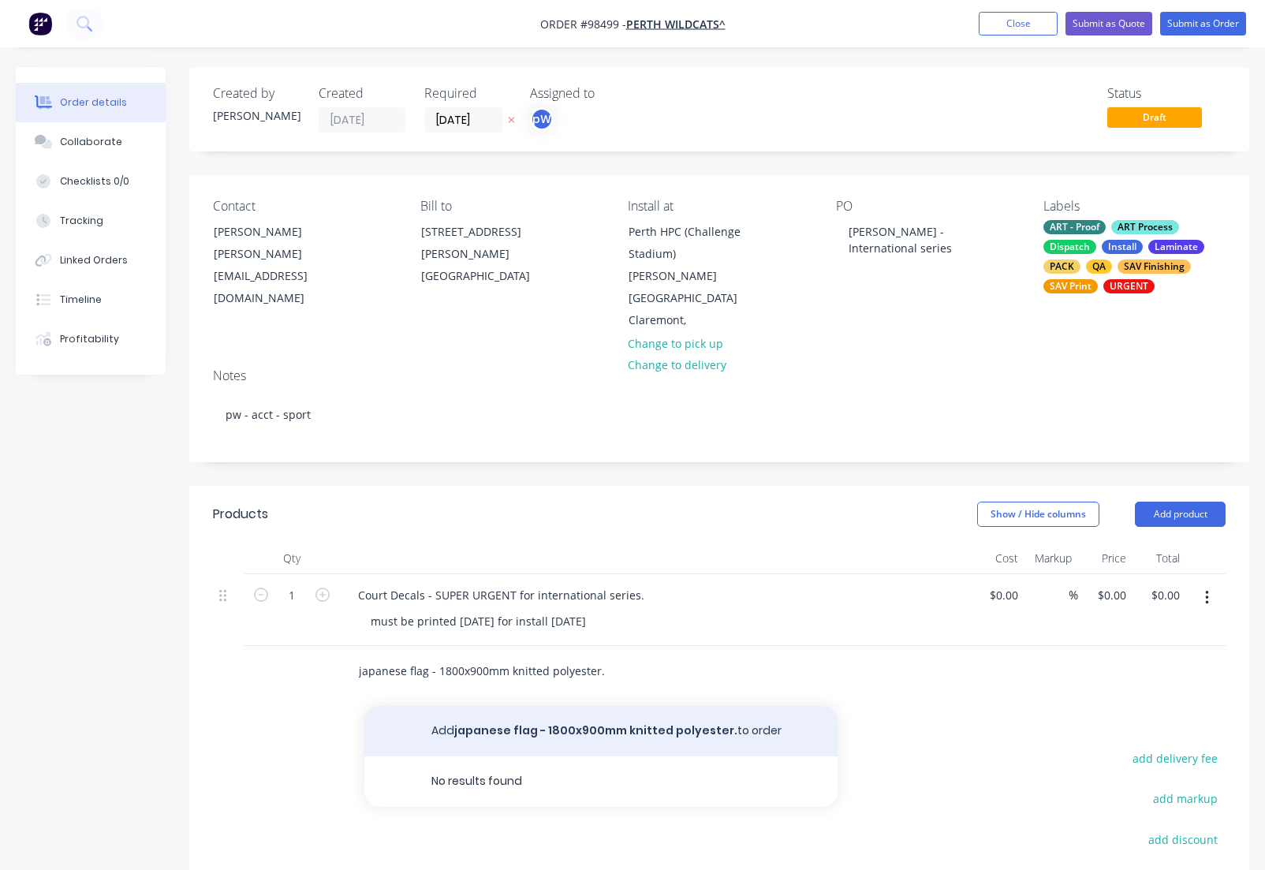
type input "japanese flag - 1800x900mm knitted polyester."
click at [588, 708] on button "Add japanese flag - 1800x900mm knitted polyester. to order" at bounding box center [600, 731] width 473 height 50
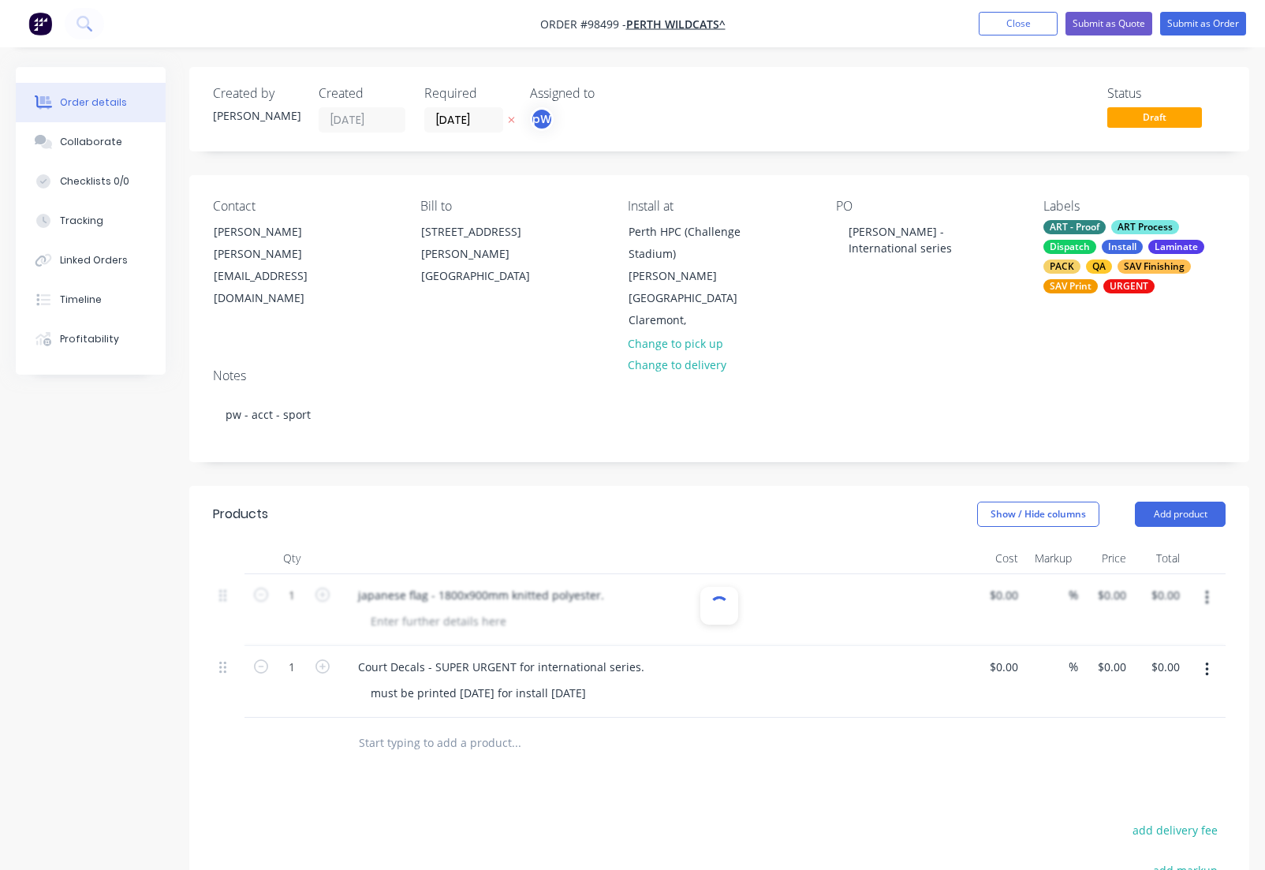
click at [441, 730] on input "text" at bounding box center [516, 743] width 316 height 32
click at [1183, 502] on button "Add product" at bounding box center [1180, 514] width 91 height 25
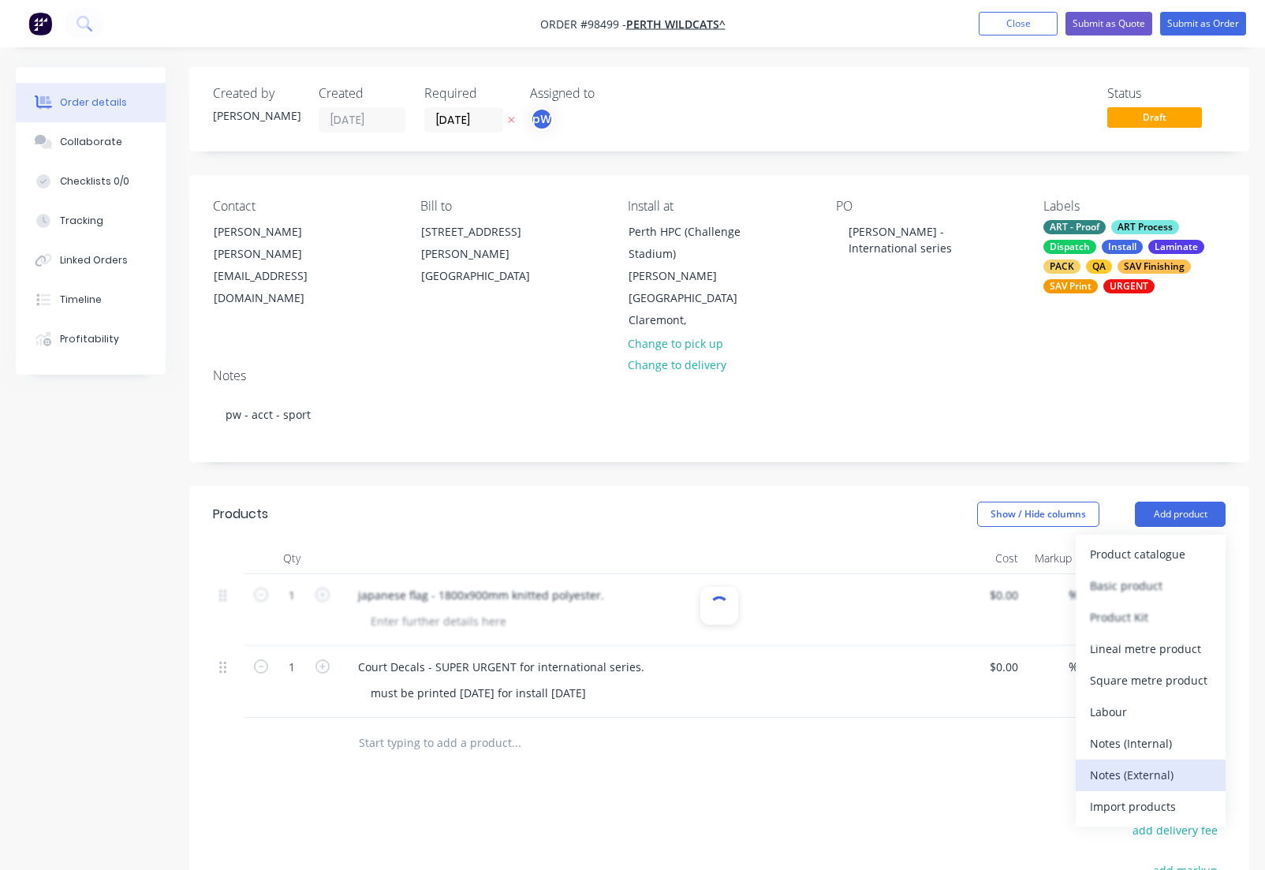
click at [1109, 764] on div "Notes (External)" at bounding box center [1150, 775] width 121 height 23
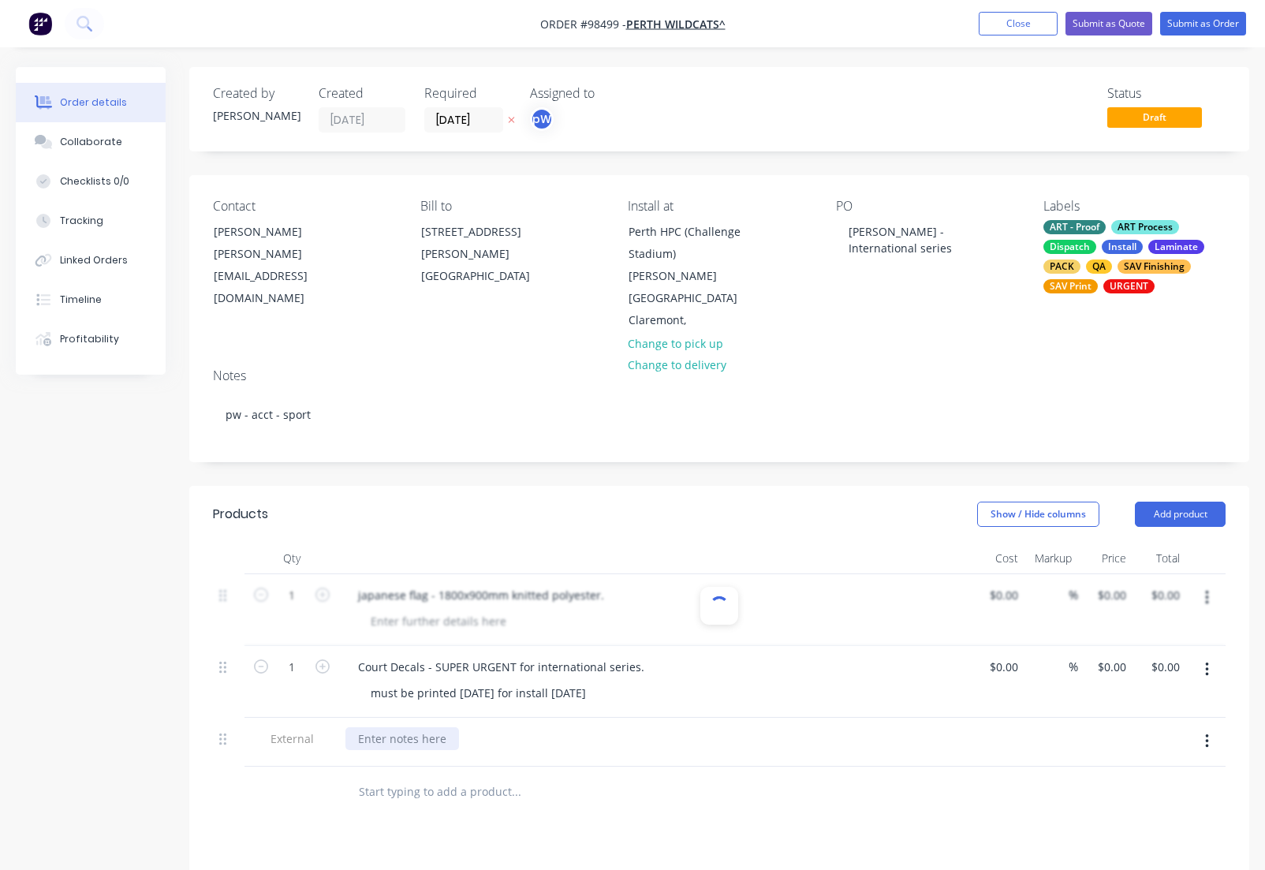
click at [389, 727] on div at bounding box center [403, 738] width 114 height 23
click at [663, 727] on div "2 @ Keyway Cirlce - Brightside - 3600mm diam - in 3 drops 2 @ Charge Cirlces - …" at bounding box center [523, 746] width 354 height 39
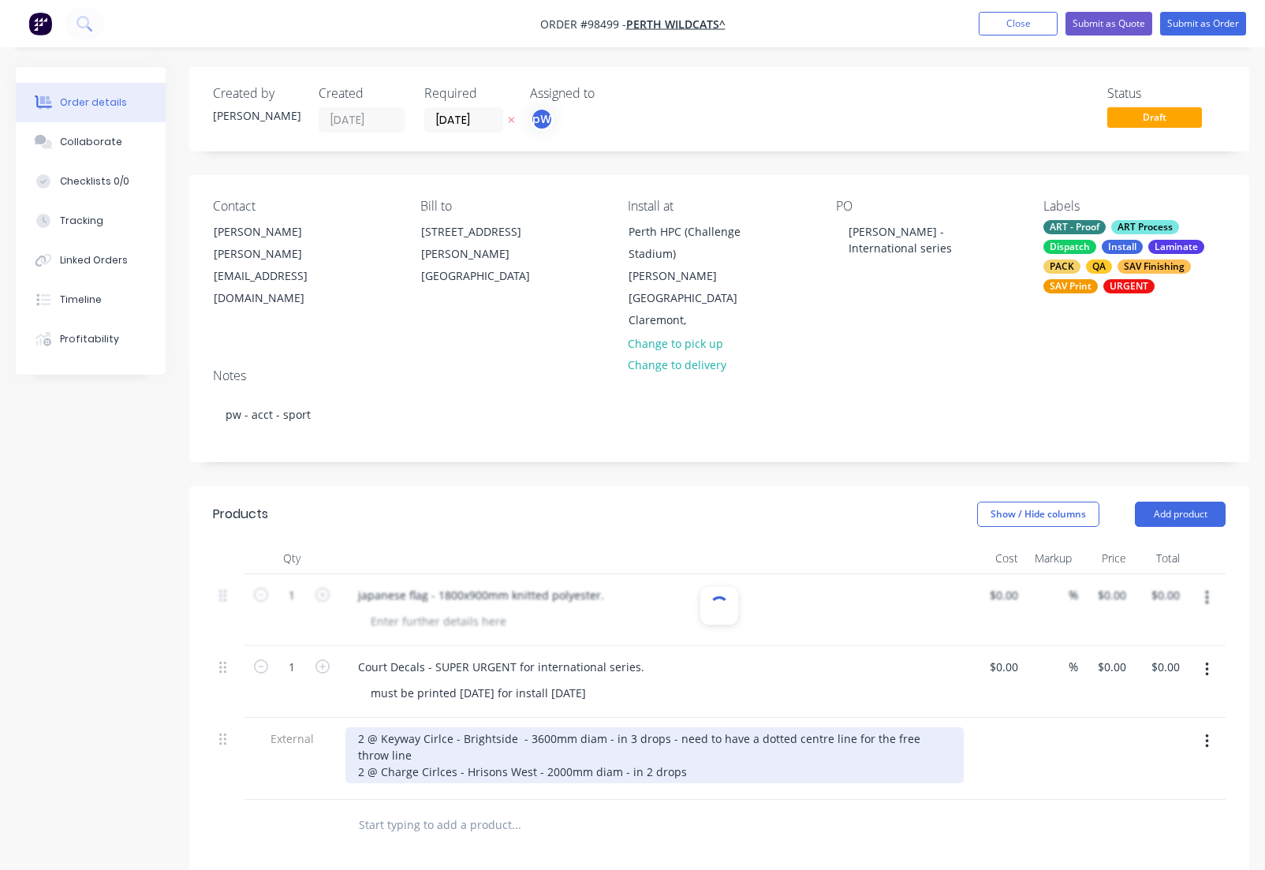
click at [710, 749] on div "2 @ Keyway Cirlce - Brightside - 3600mm diam - in 3 drops - need to have a dott…" at bounding box center [655, 755] width 618 height 56
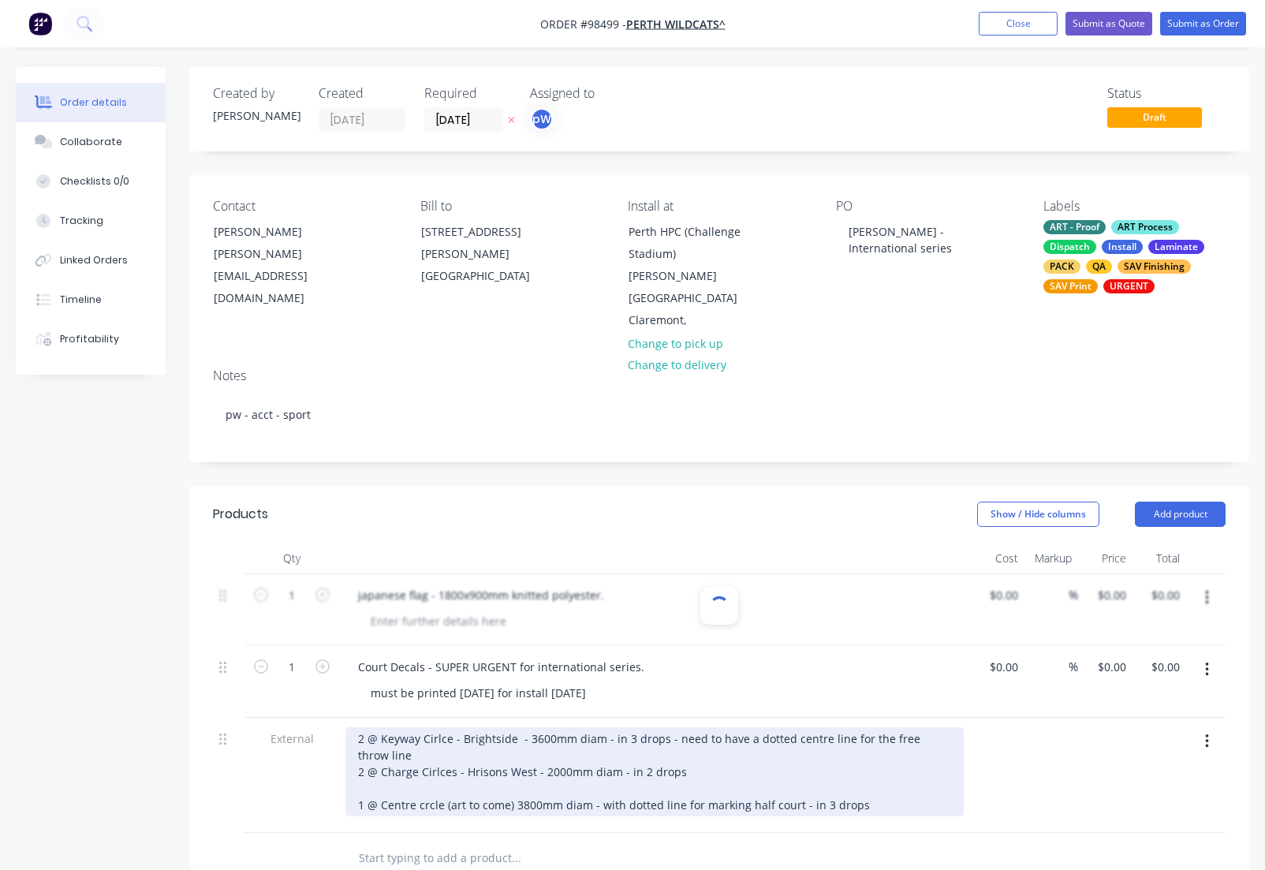
click at [473, 749] on div "2 @ Keyway Cirlce - Brightside - 3600mm diam - in 3 drops - need to have a dott…" at bounding box center [655, 771] width 618 height 89
click at [706, 746] on div "2 @ Keyway Cirlce - Brightside - 3600mm diam - in 3 drops - need to have a dott…" at bounding box center [655, 771] width 618 height 89
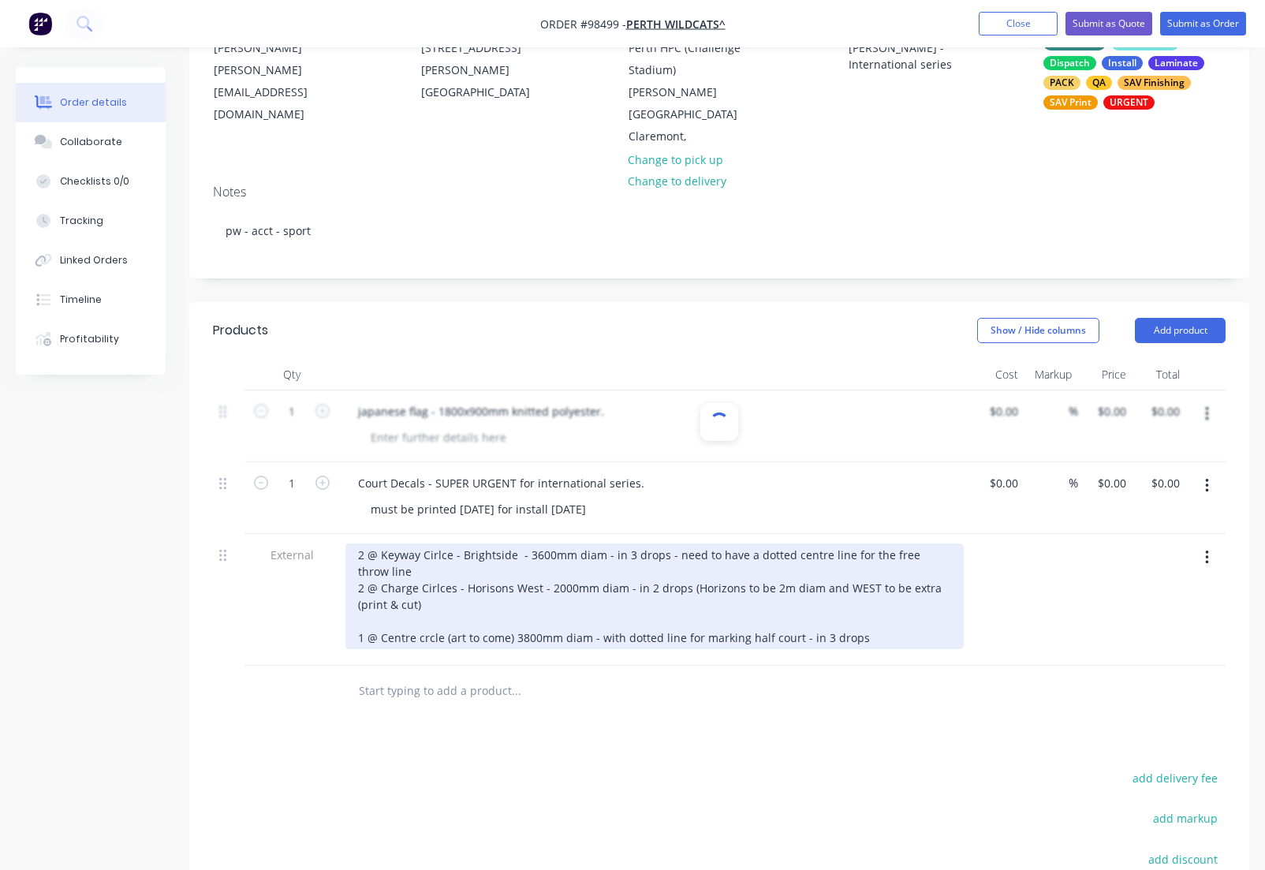
scroll to position [188, 0]
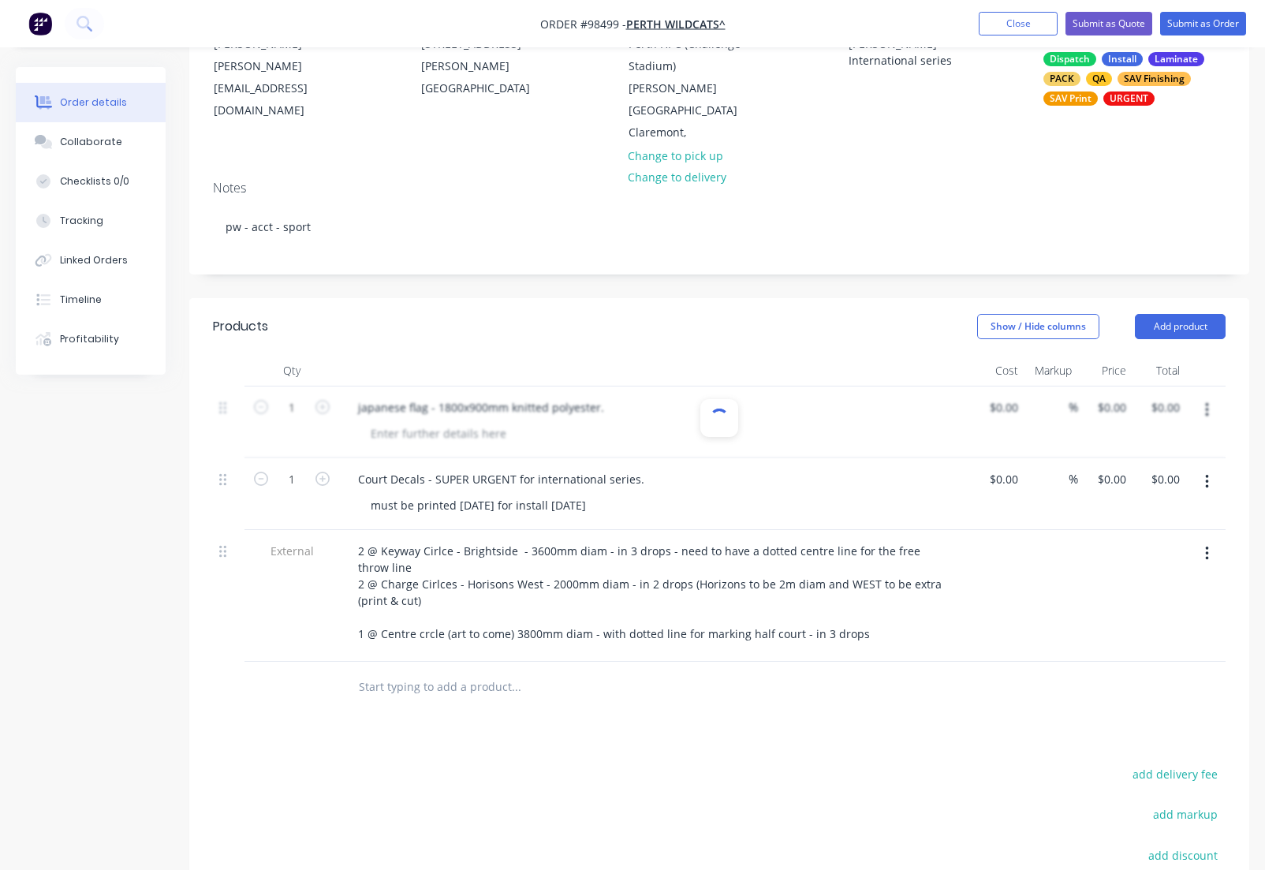
click at [434, 671] on input "text" at bounding box center [516, 687] width 316 height 32
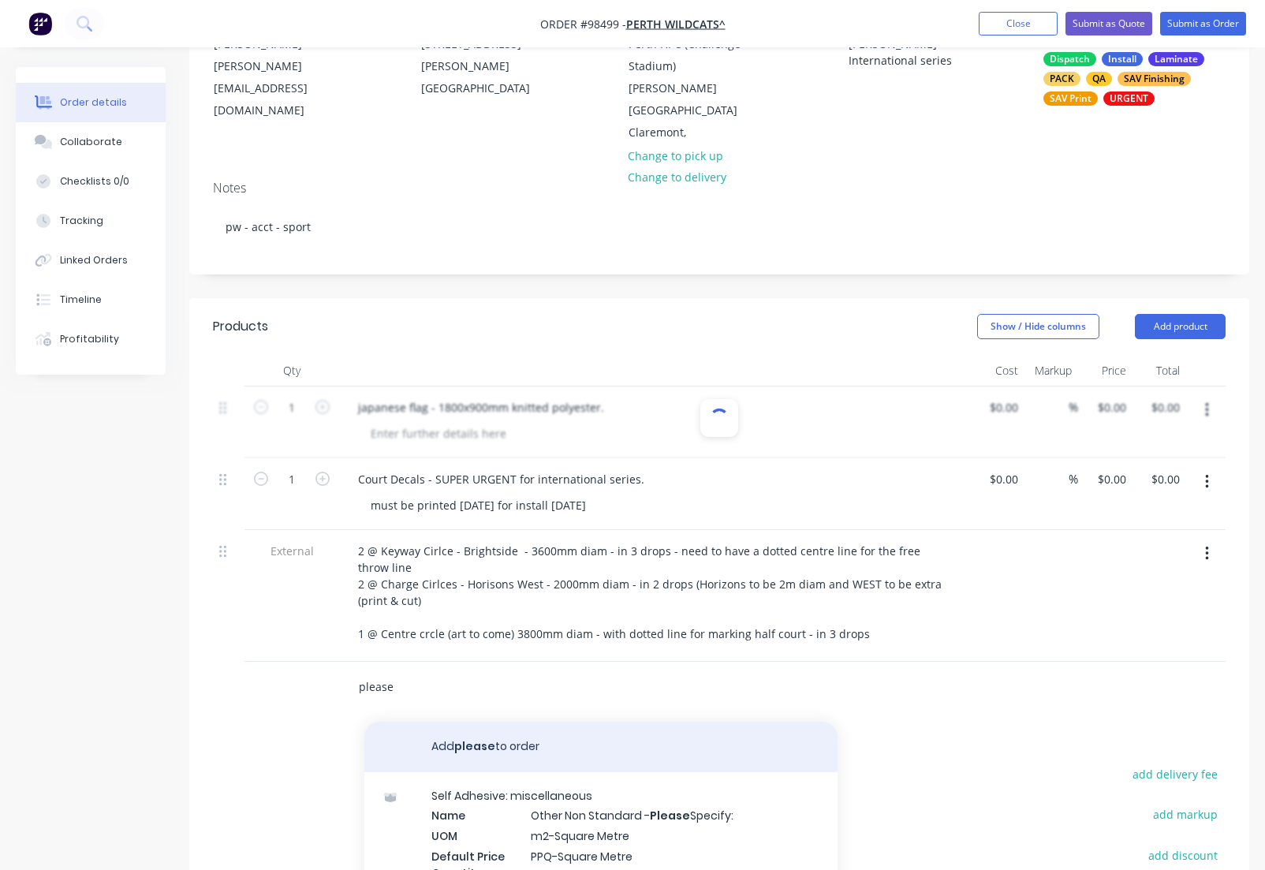
type input "please"
click at [480, 725] on button "Add please to order" at bounding box center [600, 747] width 473 height 50
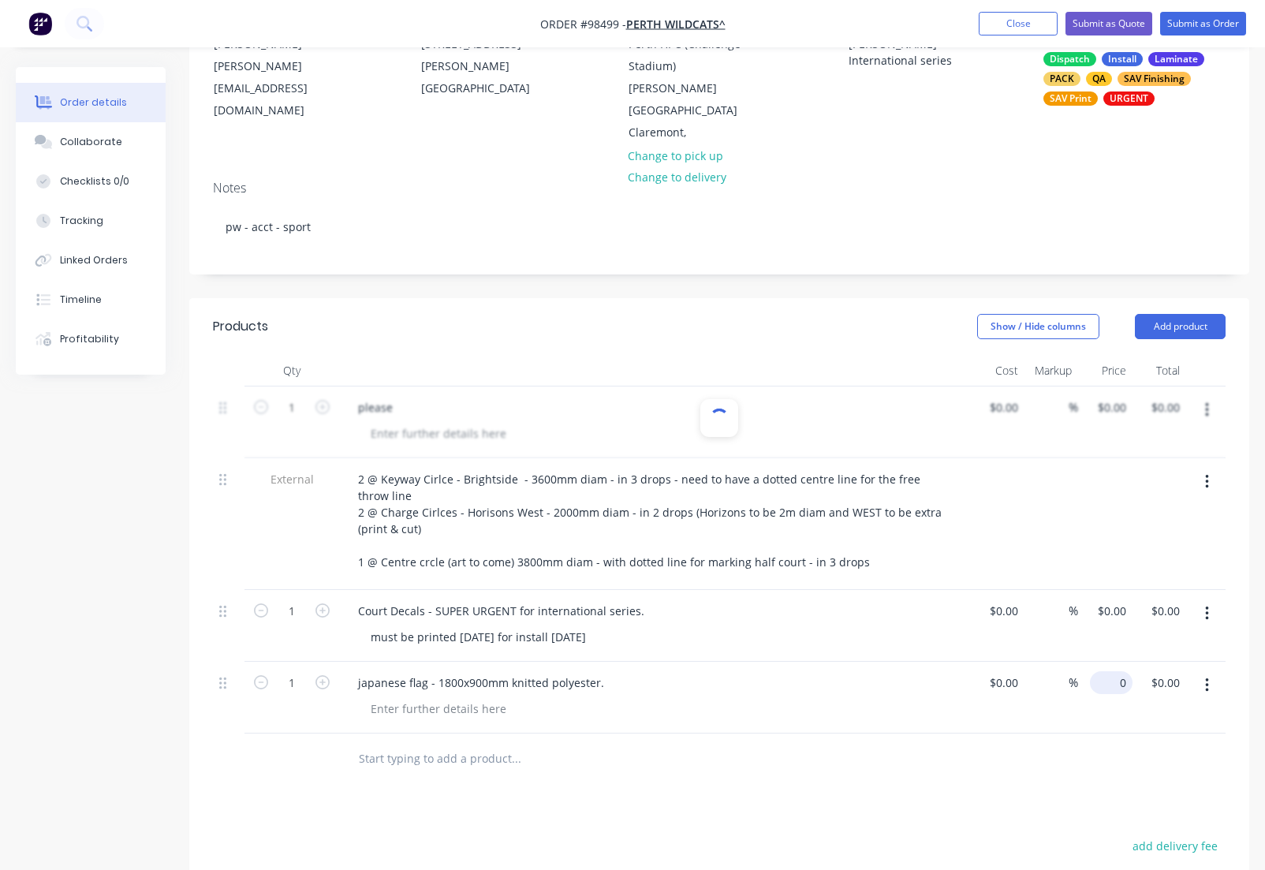
click at [1113, 671] on input "0" at bounding box center [1114, 682] width 36 height 23
type input "$95.00"
drag, startPoint x: 1181, startPoint y: 302, endPoint x: 1176, endPoint y: 317, distance: 15.7
click at [1181, 314] on button "Add product" at bounding box center [1180, 326] width 91 height 25
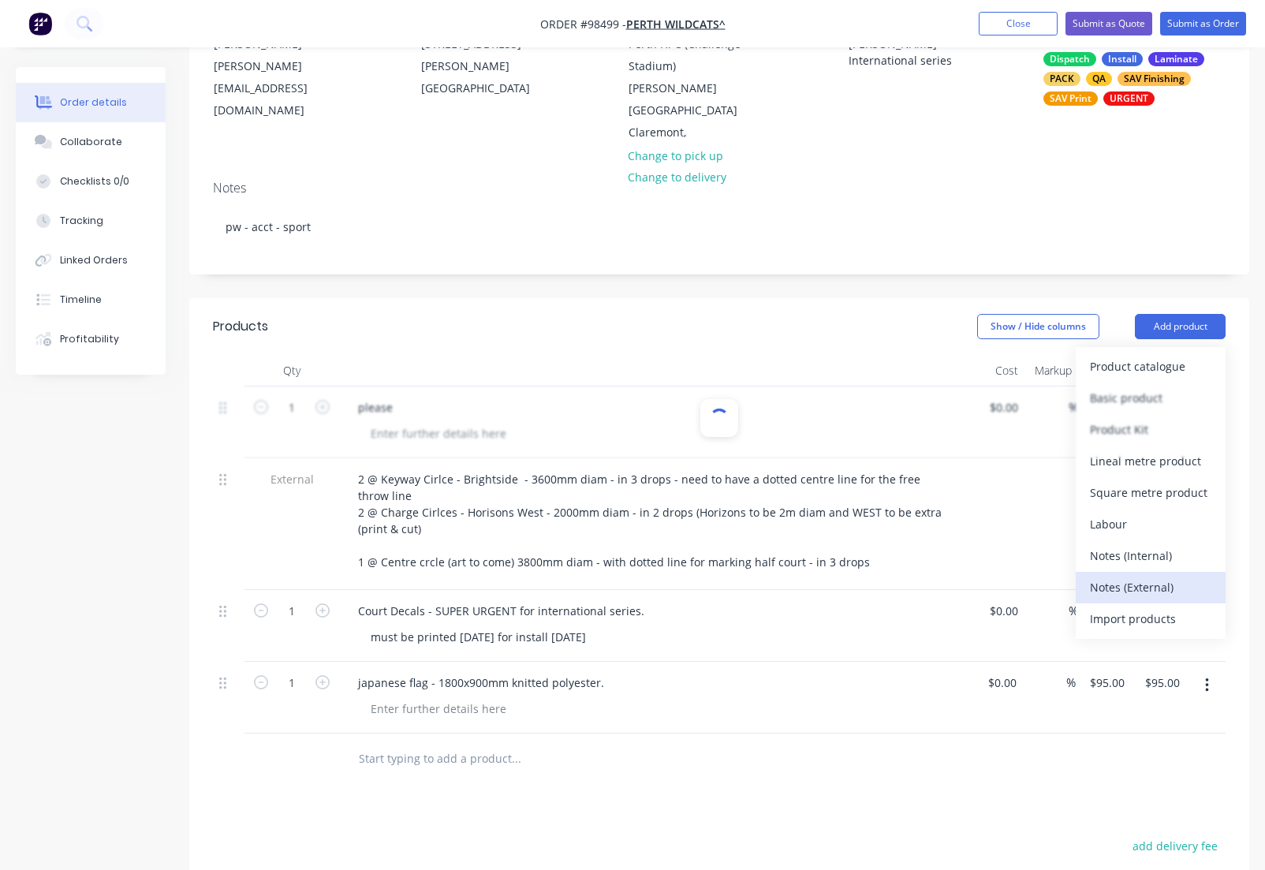
click at [1127, 576] on div "Notes (External)" at bounding box center [1150, 587] width 121 height 23
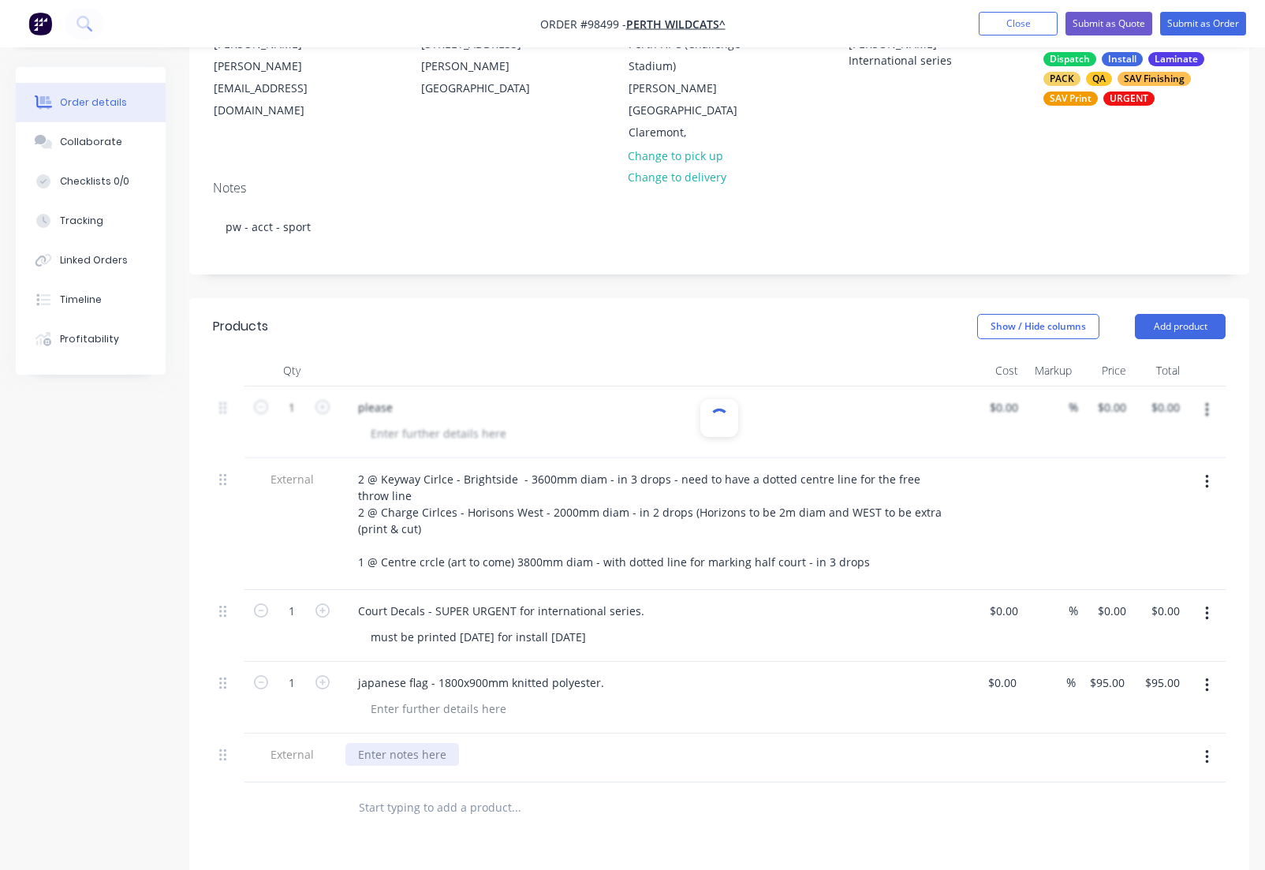
click at [440, 743] on div at bounding box center [403, 754] width 114 height 23
click at [1003, 22] on button "Close" at bounding box center [1018, 24] width 79 height 24
